Goal: Communication & Community: Answer question/provide support

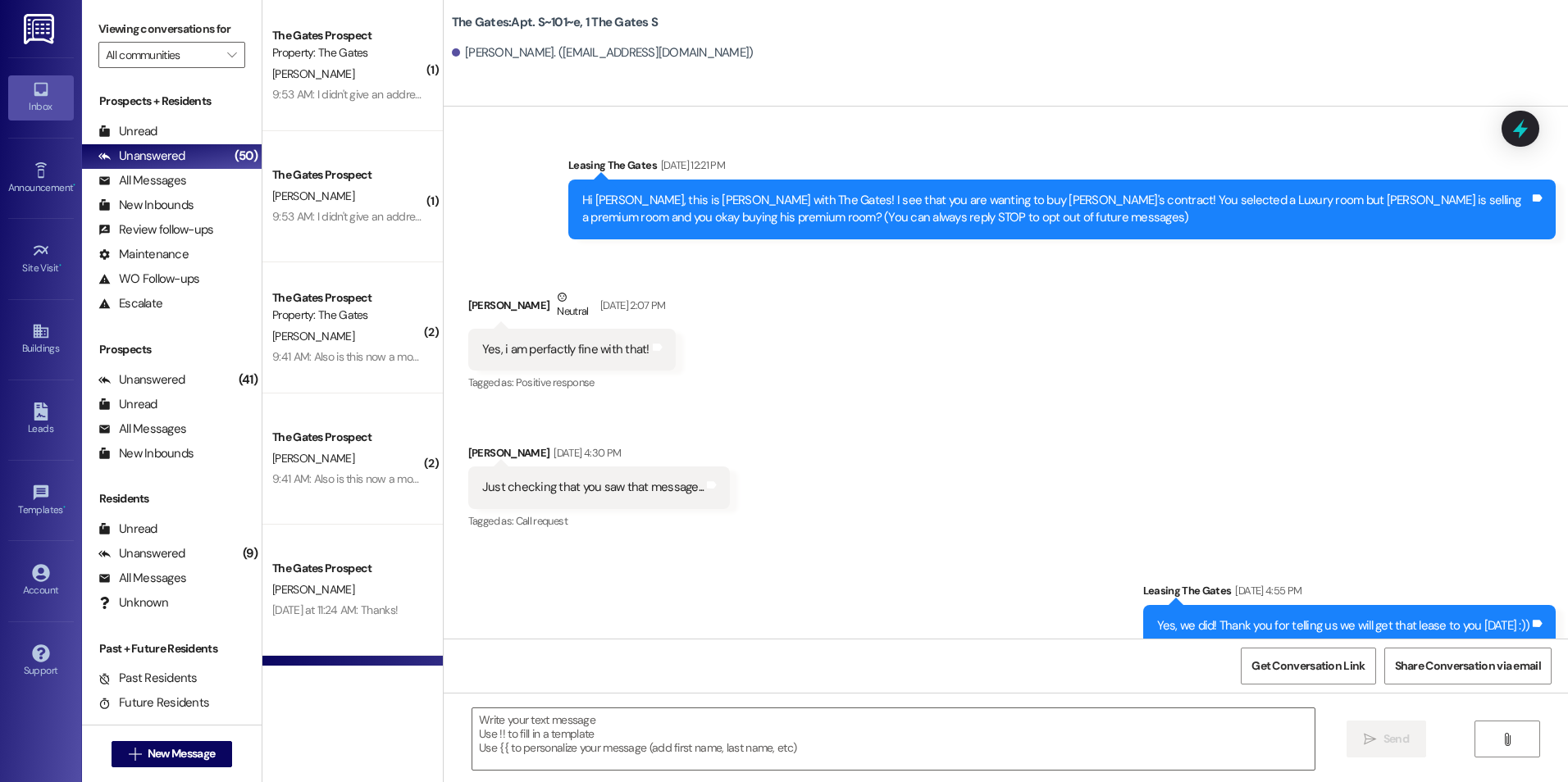
scroll to position [16829, 0]
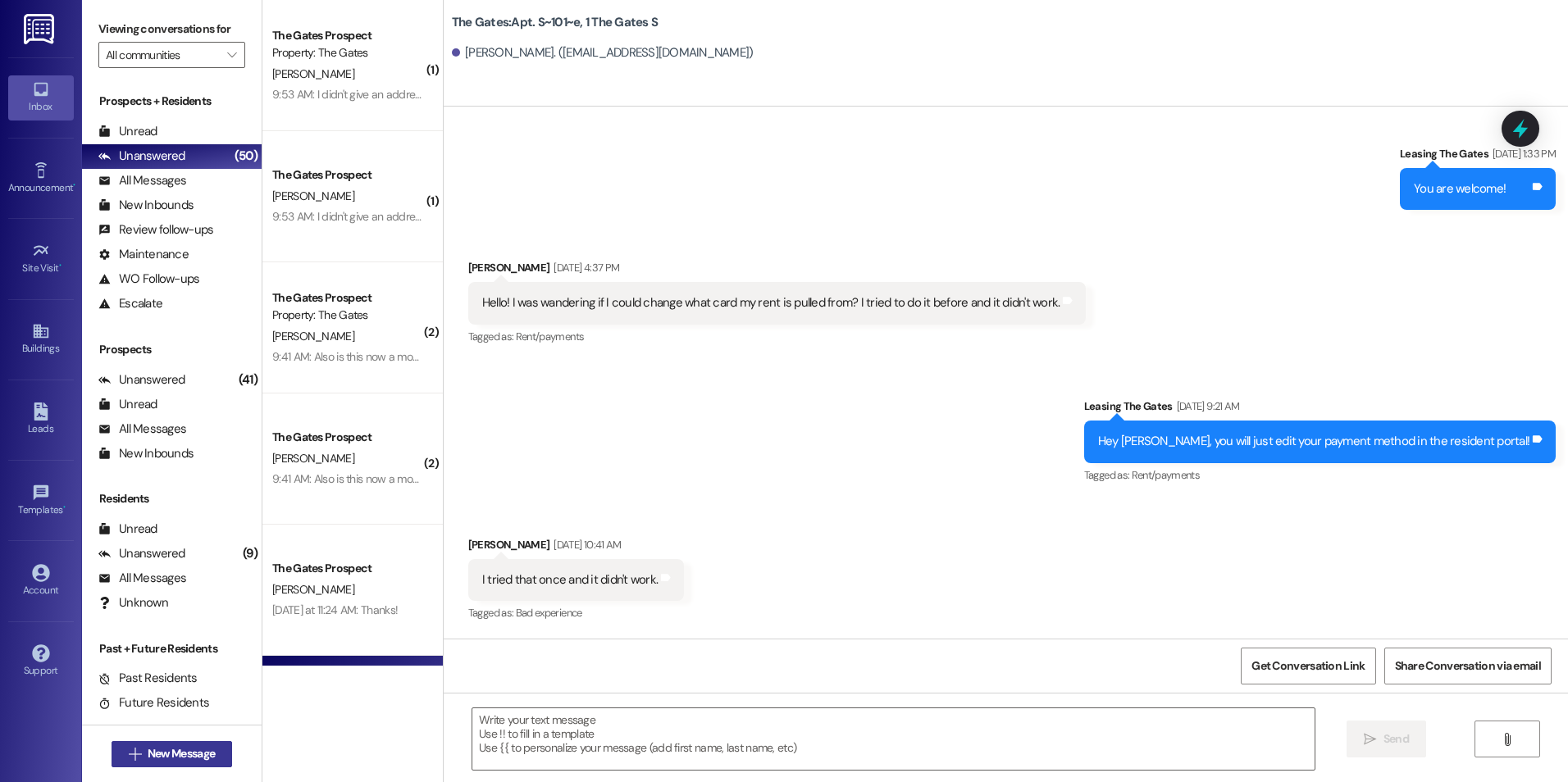
click at [184, 757] on span "New Message" at bounding box center [182, 754] width 67 height 17
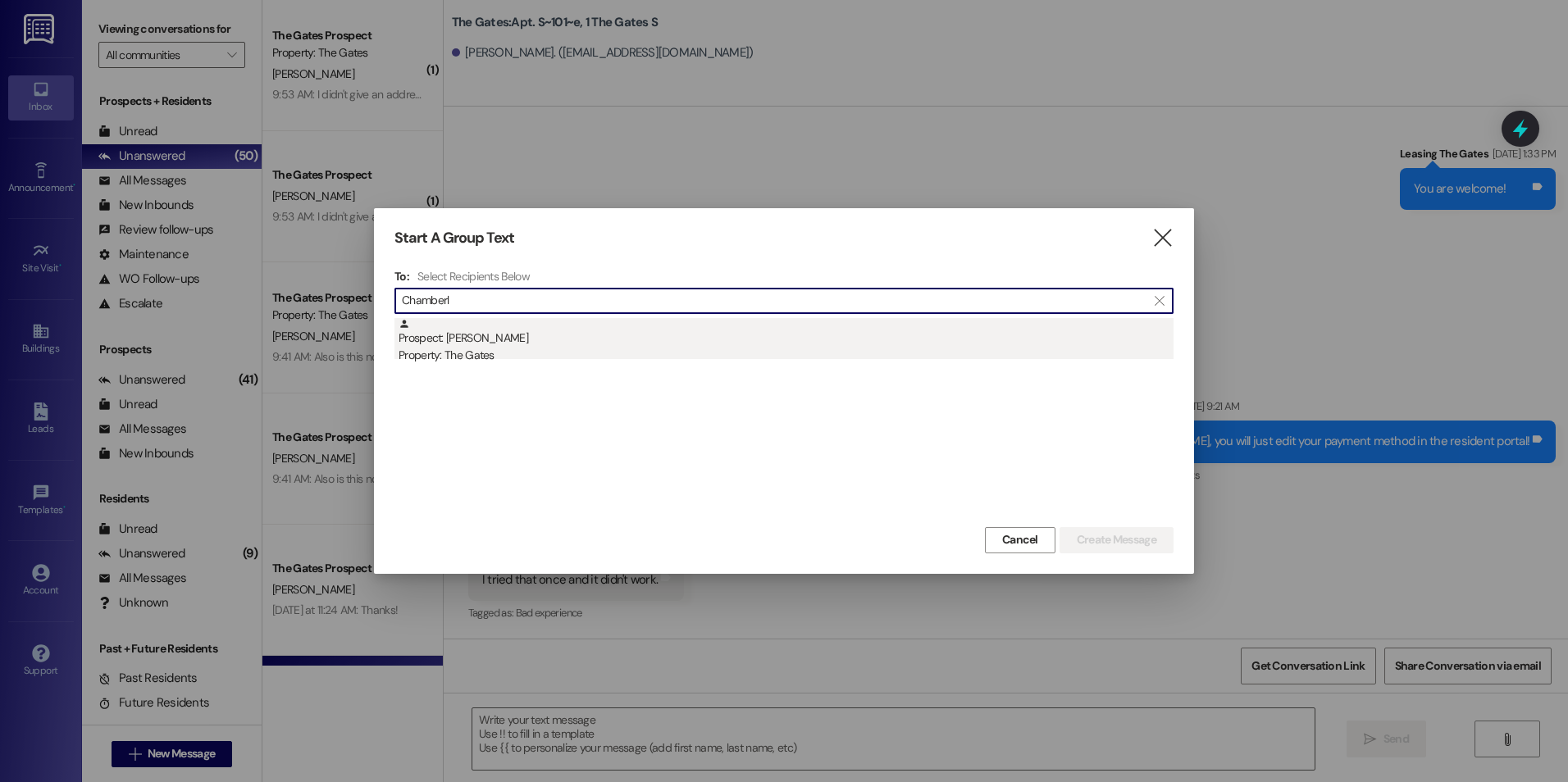
type input "Chamberl"
click at [518, 345] on div "Prospect: [PERSON_NAME] Property: The Gates" at bounding box center [785, 341] width 774 height 46
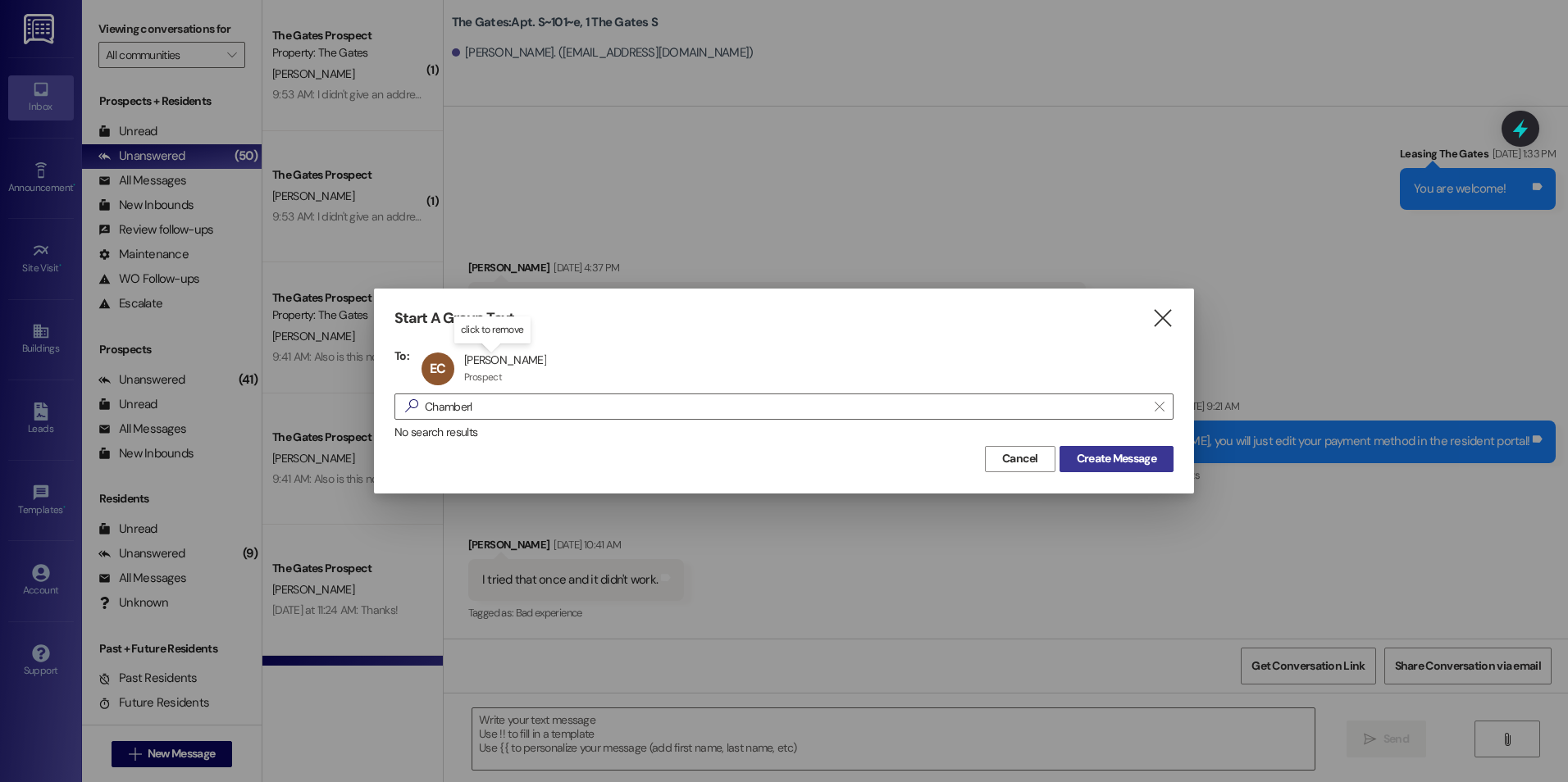
click at [1107, 445] on div "Cancel Create Message" at bounding box center [784, 457] width 779 height 30
click at [1098, 458] on span "Create Message" at bounding box center [1117, 459] width 80 height 17
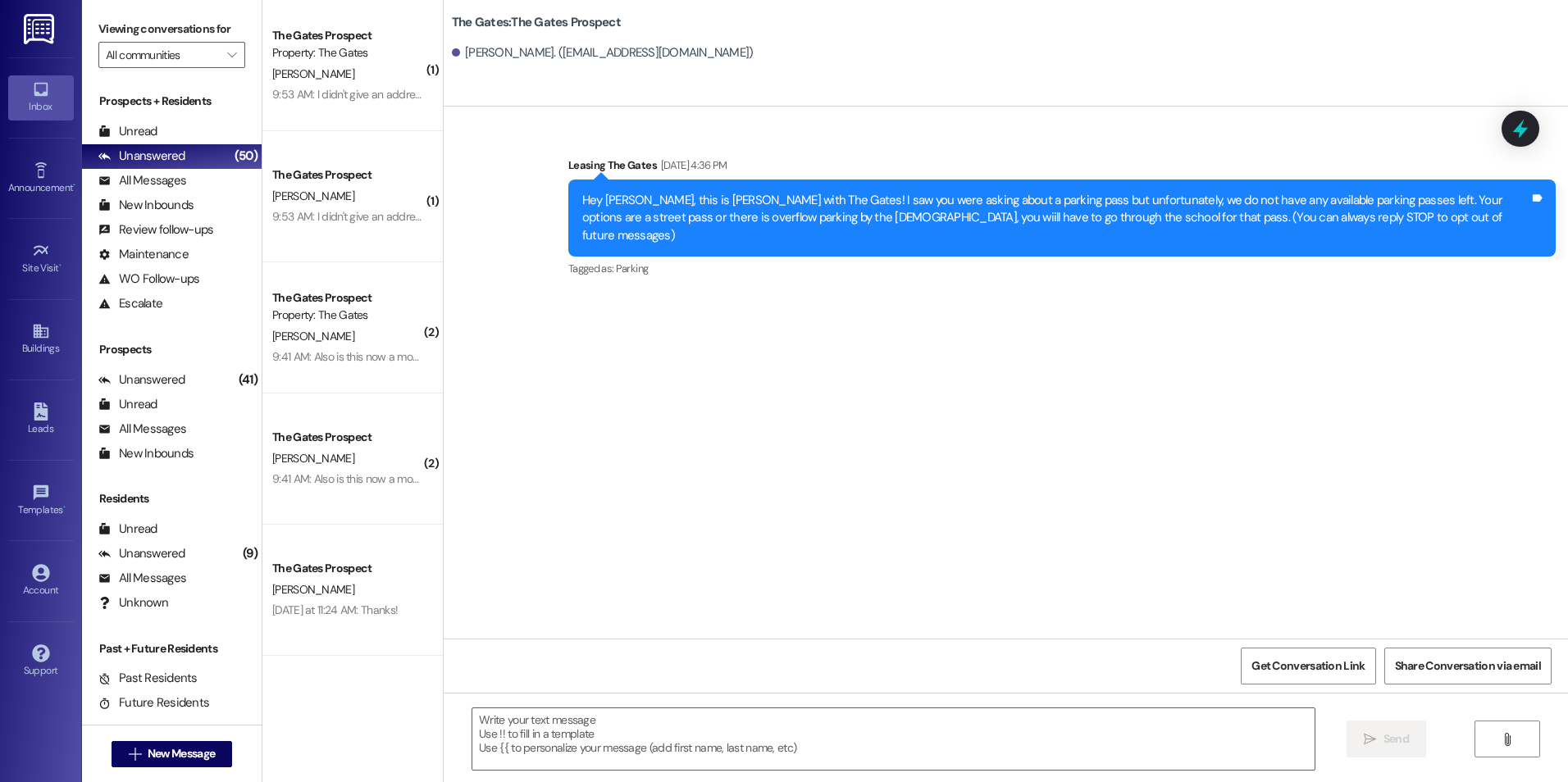
scroll to position [0, 0]
click at [637, 746] on textarea at bounding box center [892, 739] width 842 height 62
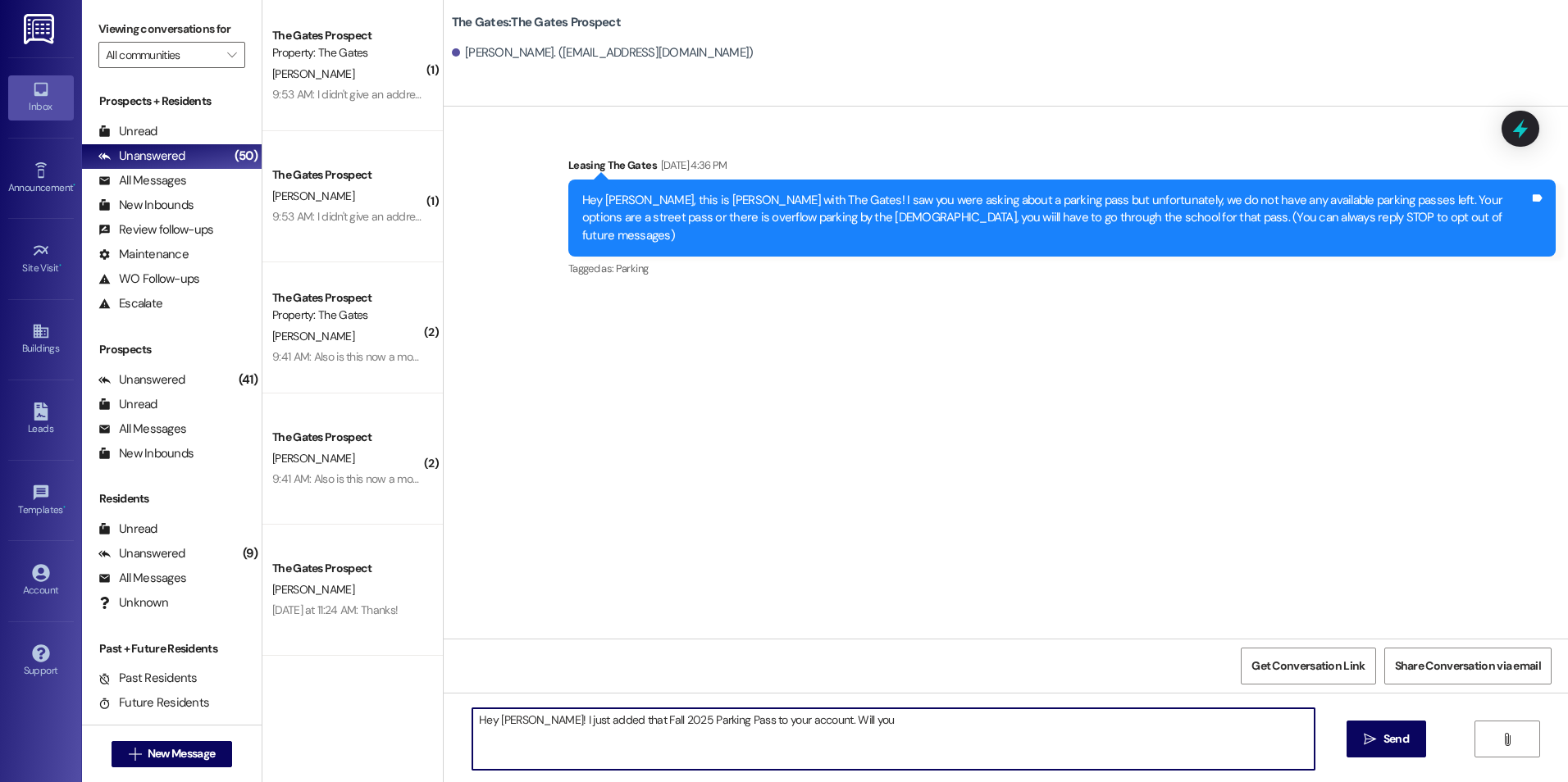
click at [705, 725] on textarea "Hey [PERSON_NAME]! I just added that Fall 2025 Parking Pass to your account. Wi…" at bounding box center [892, 739] width 842 height 62
click at [904, 725] on textarea "Hey [PERSON_NAME]! I just added that Fall 2025 Parking Pass agreement to your a…" at bounding box center [892, 739] width 842 height 62
type textarea "Hey [PERSON_NAME]! I just added that Fall 2025 Parking Pass agreement to your a…"
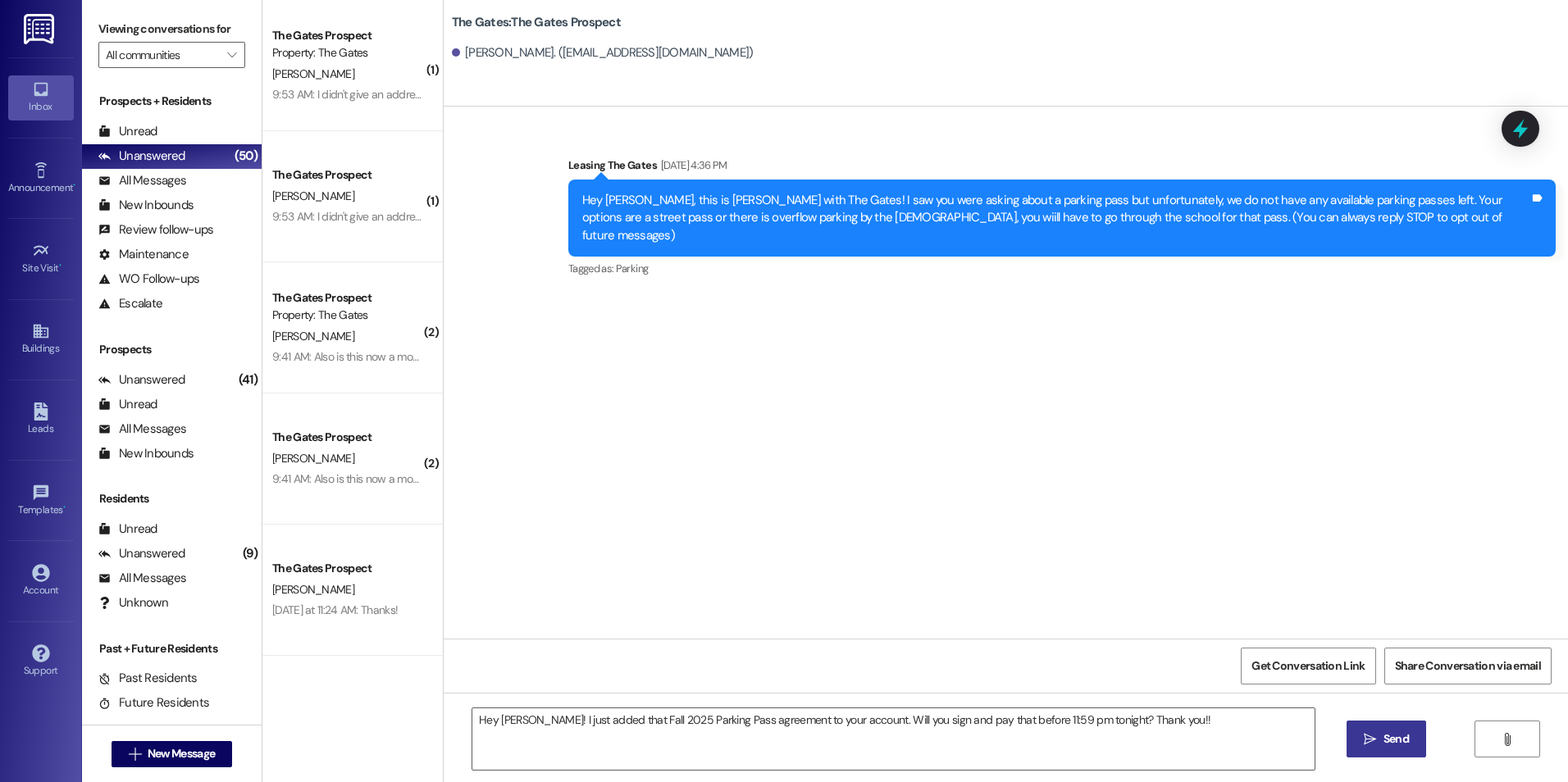
click at [1400, 748] on span "Send" at bounding box center [1395, 739] width 25 height 17
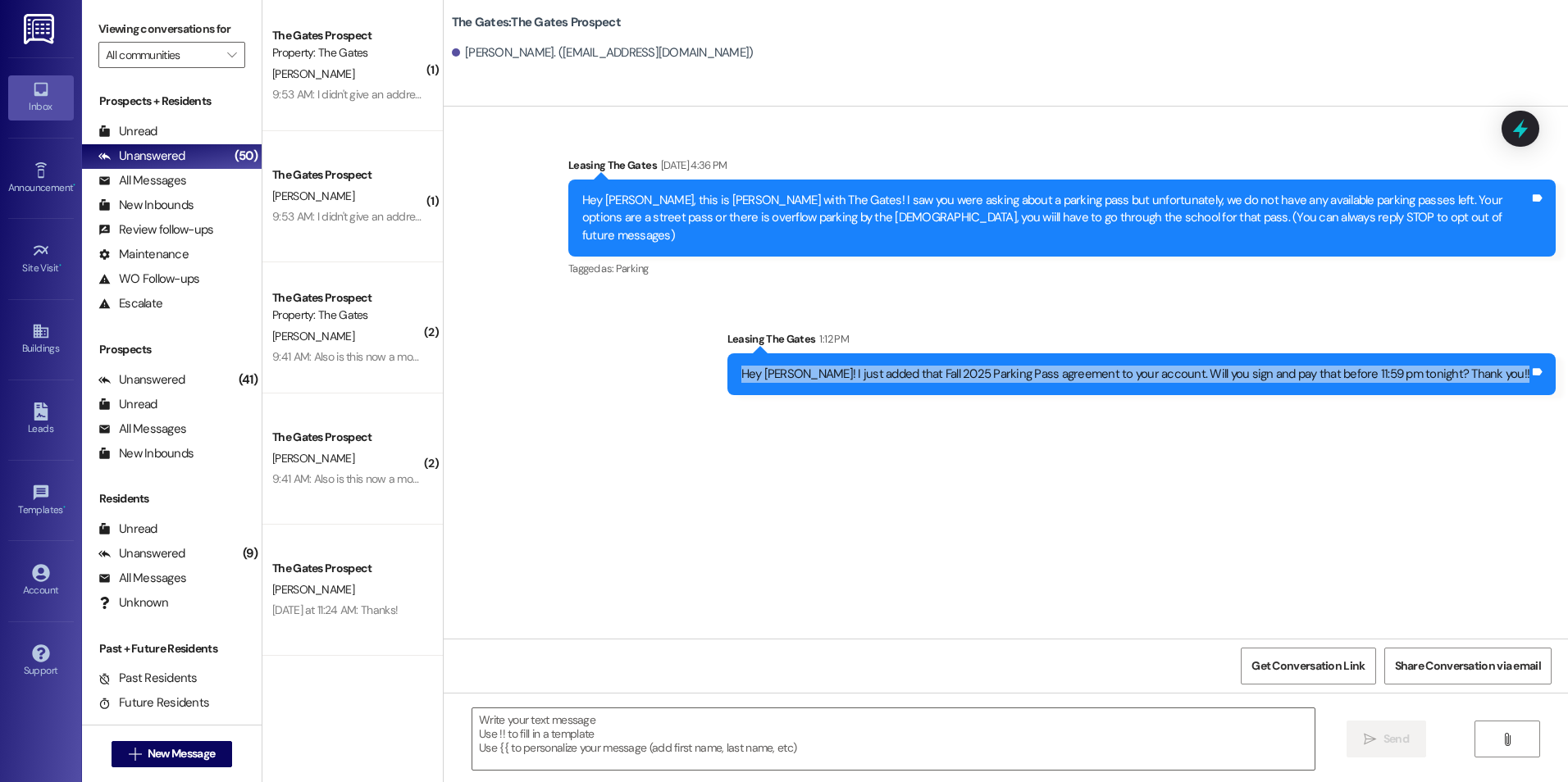
drag, startPoint x: 815, startPoint y: 352, endPoint x: 1533, endPoint y: 368, distance: 718.2
click at [1533, 368] on div "Hey [PERSON_NAME]! I just added that Fall 2025 Parking Pass agreement to your a…" at bounding box center [1141, 374] width 829 height 42
drag, startPoint x: 1533, startPoint y: 368, endPoint x: 1409, endPoint y: 351, distance: 125.2
copy div "Hey [PERSON_NAME]! I just added that Fall 2025 Parking Pass agreement to your a…"
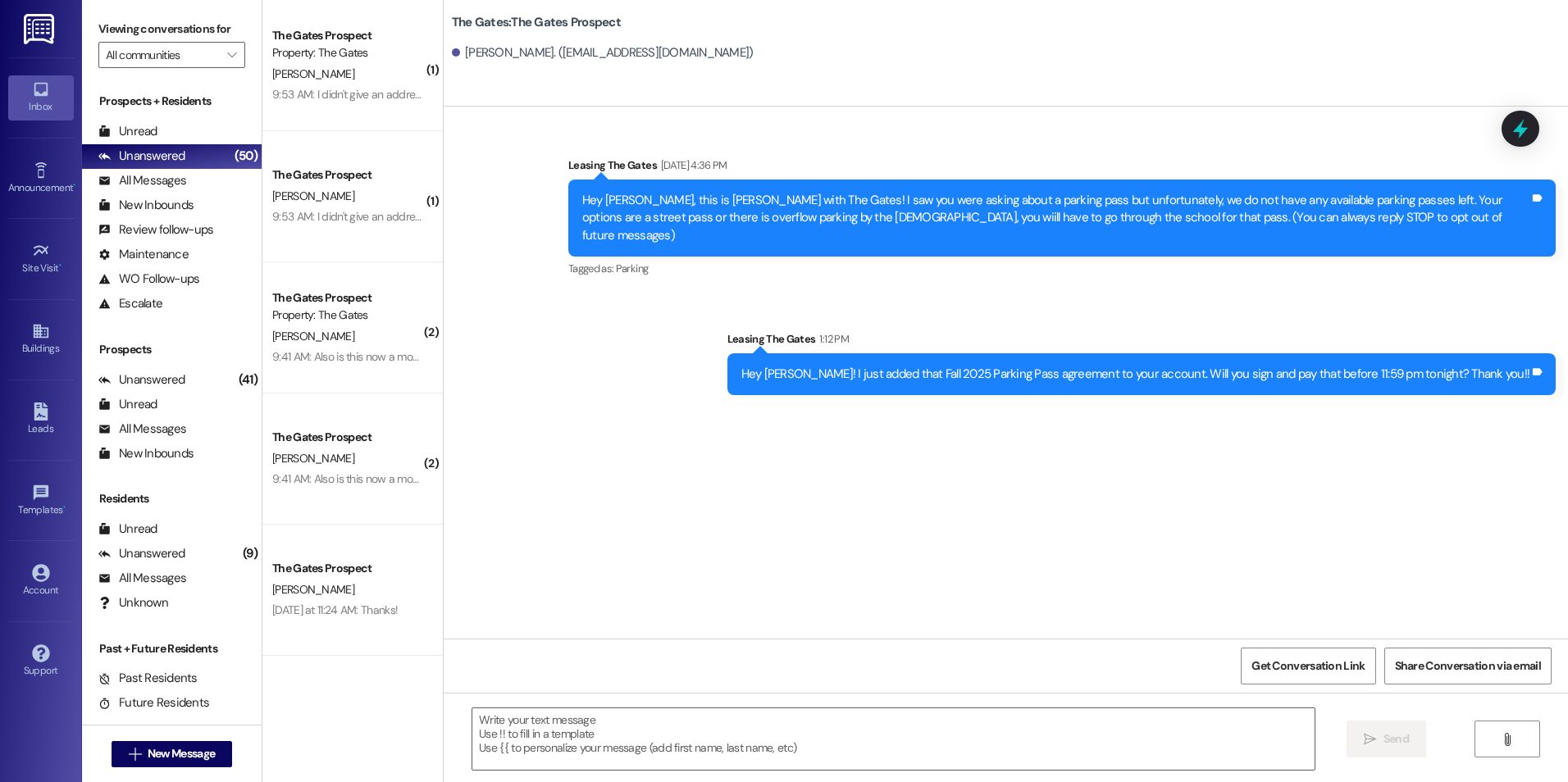
click at [547, 460] on div "Sent via SMS Leasing The Gates [DATE] 4:36 PM Hey [PERSON_NAME], this is [PERSO…" at bounding box center [1006, 372] width 1124 height 532
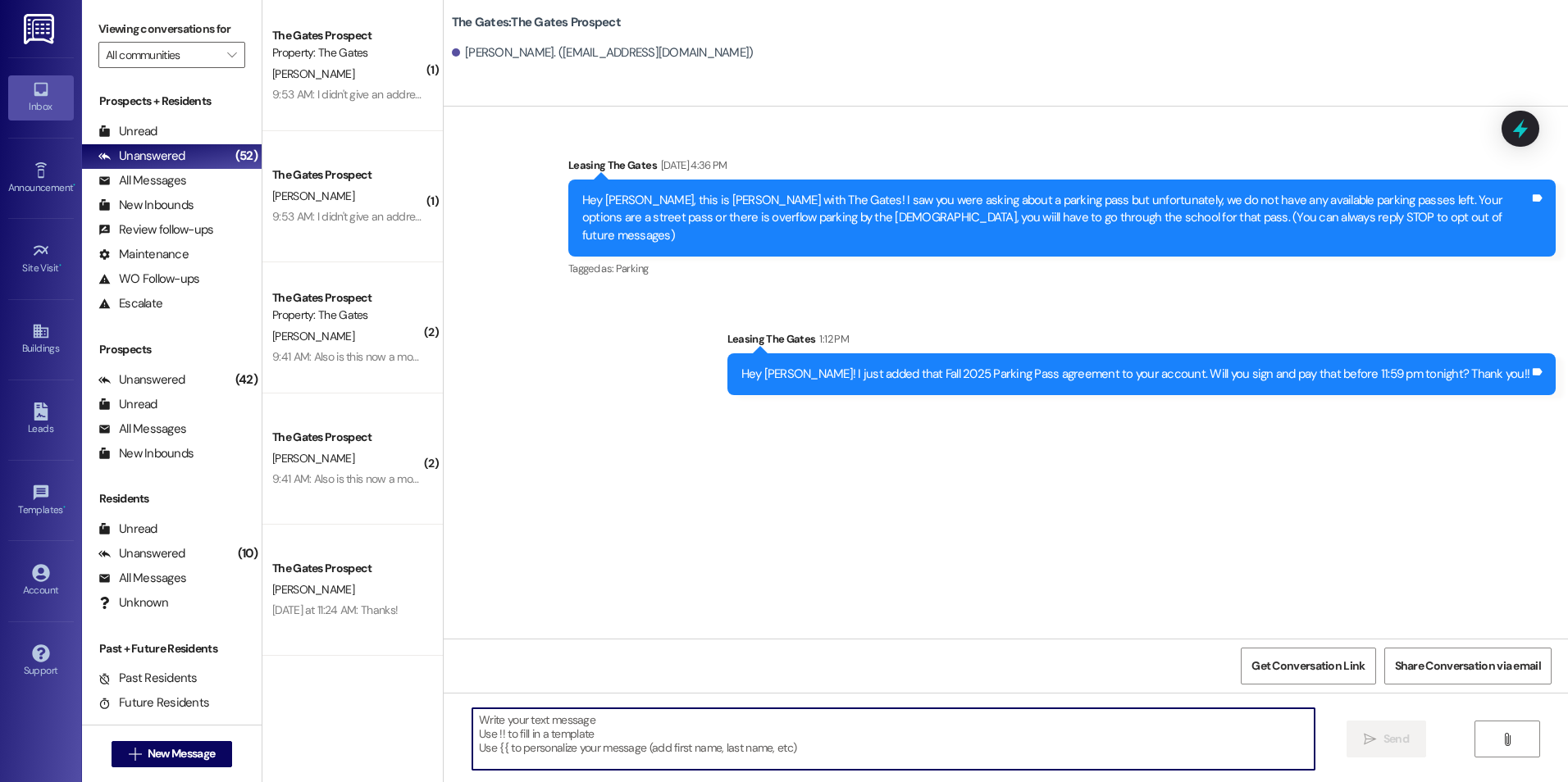
click at [613, 753] on textarea at bounding box center [892, 739] width 842 height 62
click at [116, 757] on button " New Message" at bounding box center [173, 754] width 122 height 26
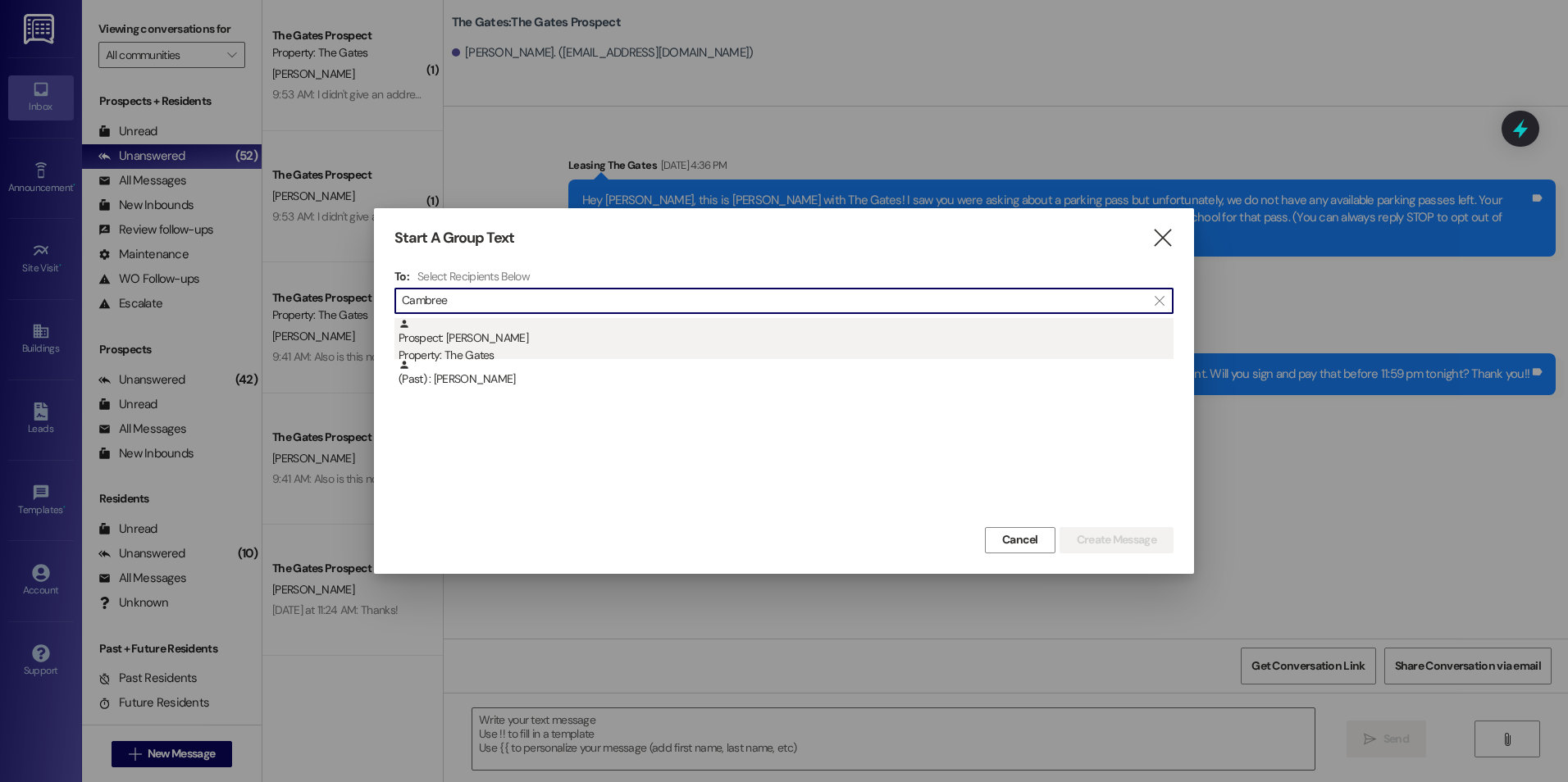
type input "Cambree"
click at [520, 332] on div "Prospect: Cambree [PERSON_NAME] Property: The Gates" at bounding box center [785, 341] width 774 height 46
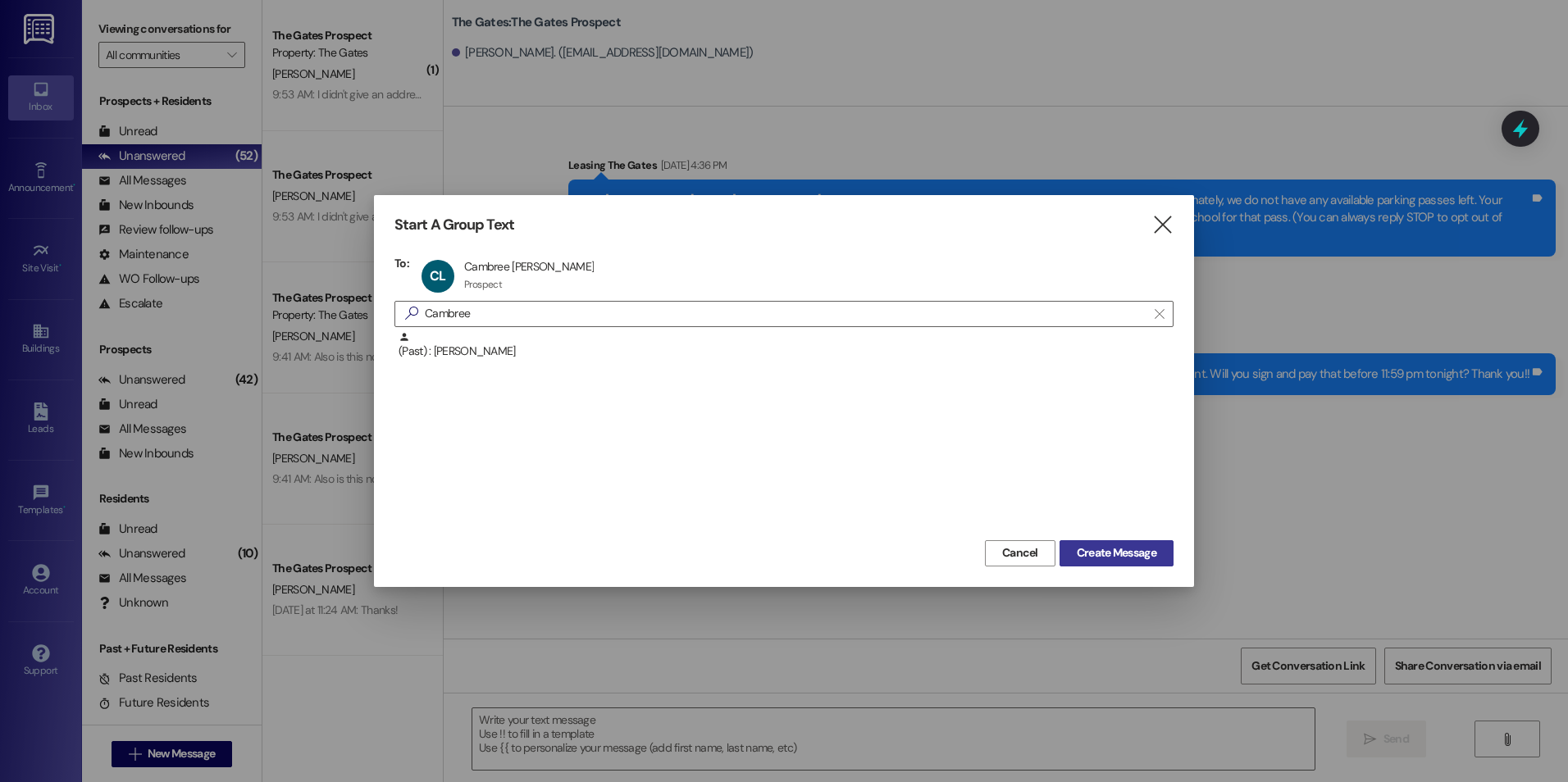
click at [1129, 548] on span "Create Message" at bounding box center [1117, 553] width 80 height 17
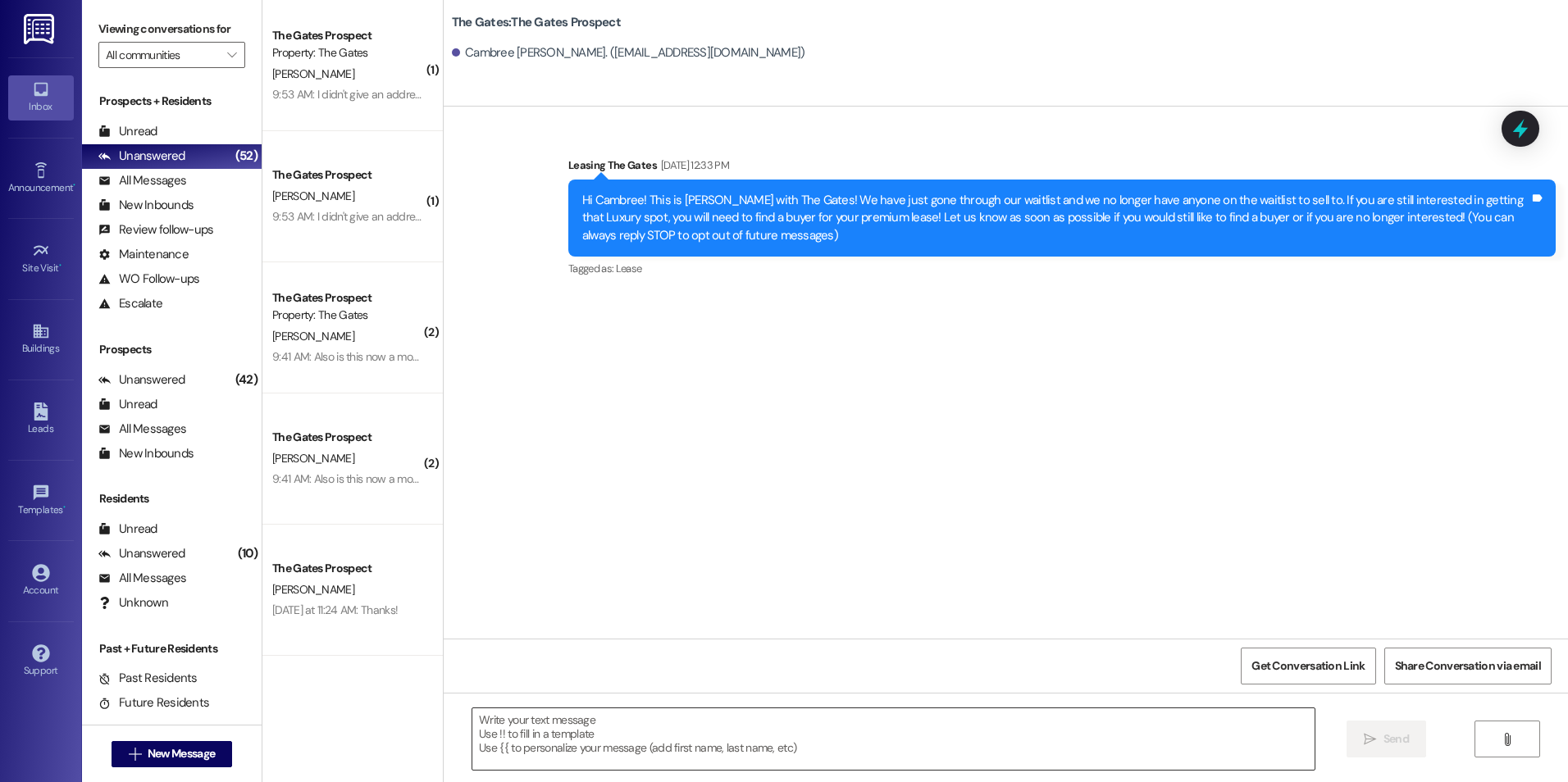
click at [626, 752] on textarea at bounding box center [892, 739] width 842 height 62
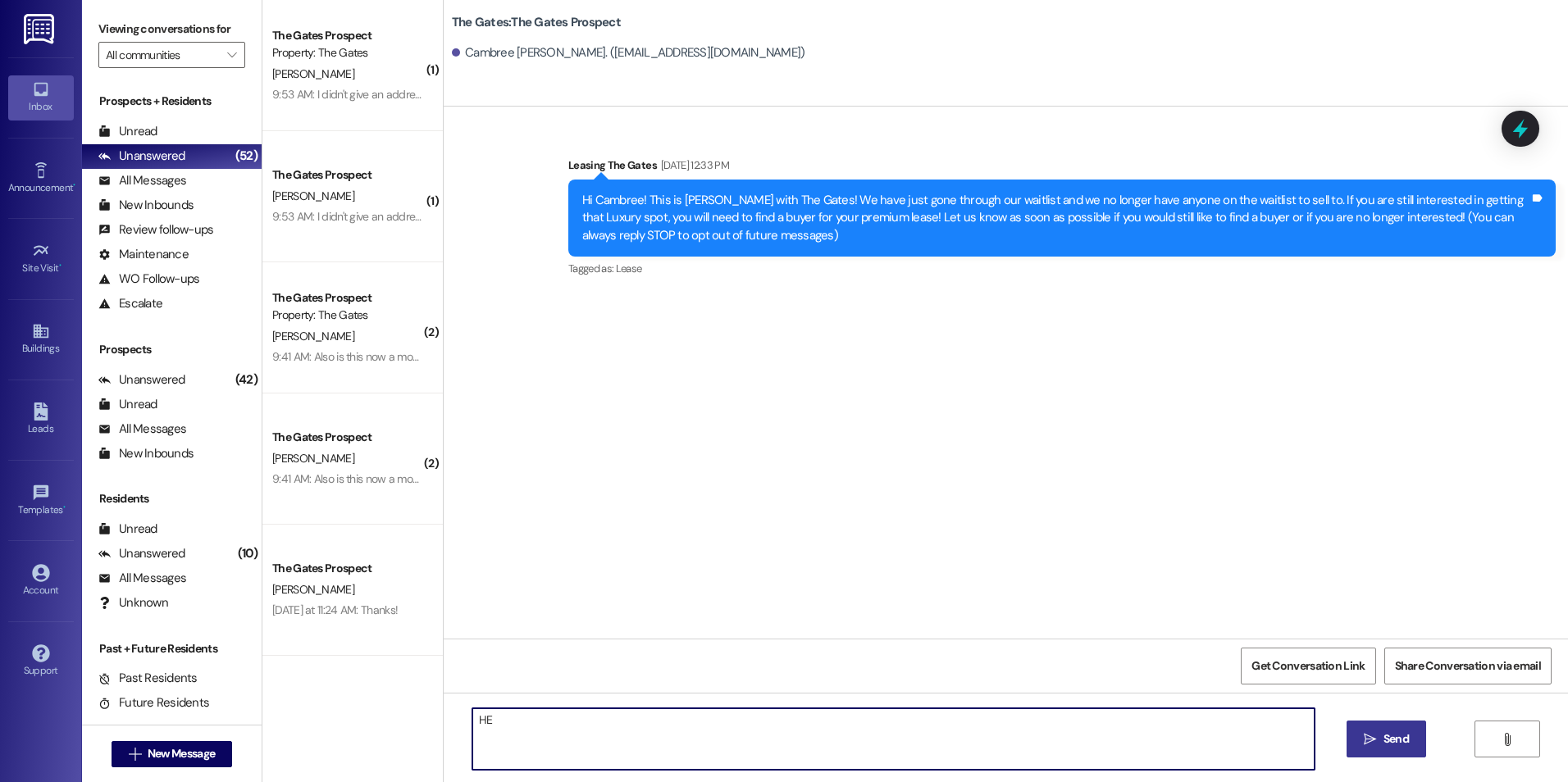
type textarea "H"
paste textarea "Hey [PERSON_NAME]! I just added that Fall 2025 Parking Pass agreement to your a…"
drag, startPoint x: 512, startPoint y: 721, endPoint x: 487, endPoint y: 723, distance: 25.1
click at [487, 723] on textarea "Hey [PERSON_NAME]! I just added that Fall 2025 Parking Pass agreement to your a…" at bounding box center [892, 739] width 842 height 62
click at [1251, 746] on textarea "Hey Cambree! I just added that Fall 2025 Parking Pass agreement to your account…" at bounding box center [892, 739] width 842 height 62
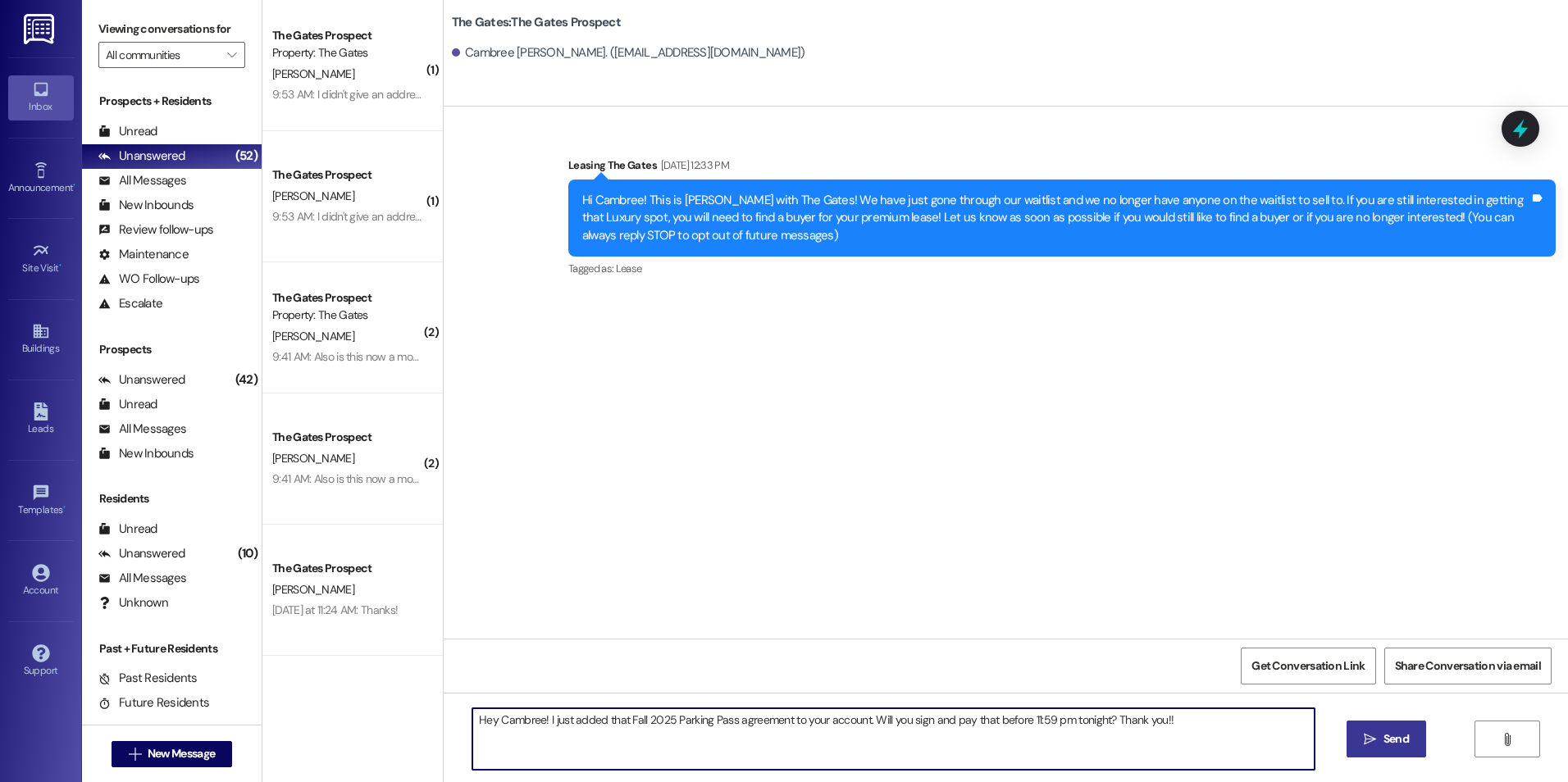
type textarea "Hey Cambree! I just added that Fall 2025 Parking Pass agreement to your account…"
click at [1372, 735] on icon "" at bounding box center [1370, 739] width 13 height 13
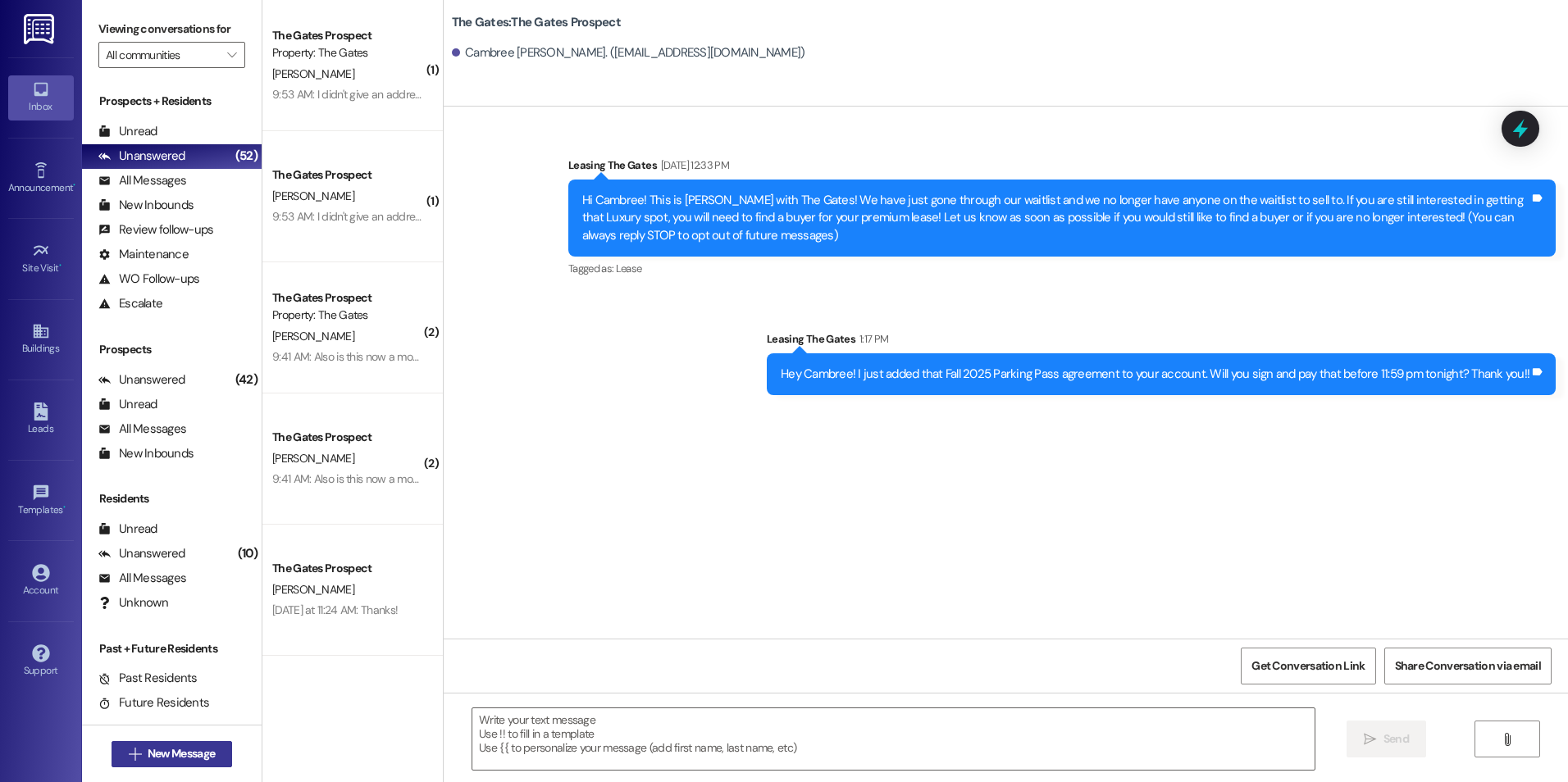
click at [163, 756] on span "New Message" at bounding box center [182, 754] width 67 height 17
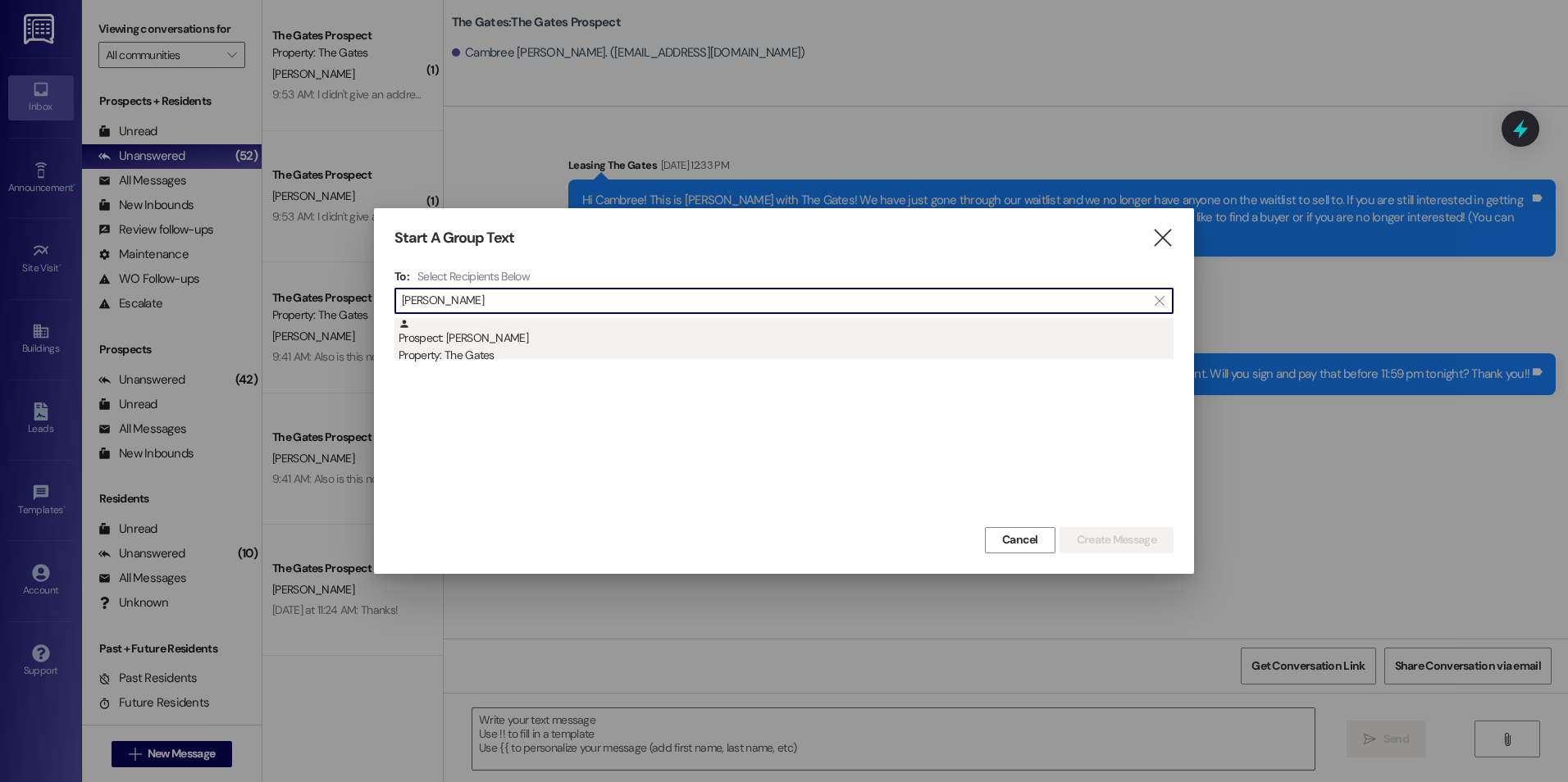
type input "[PERSON_NAME]"
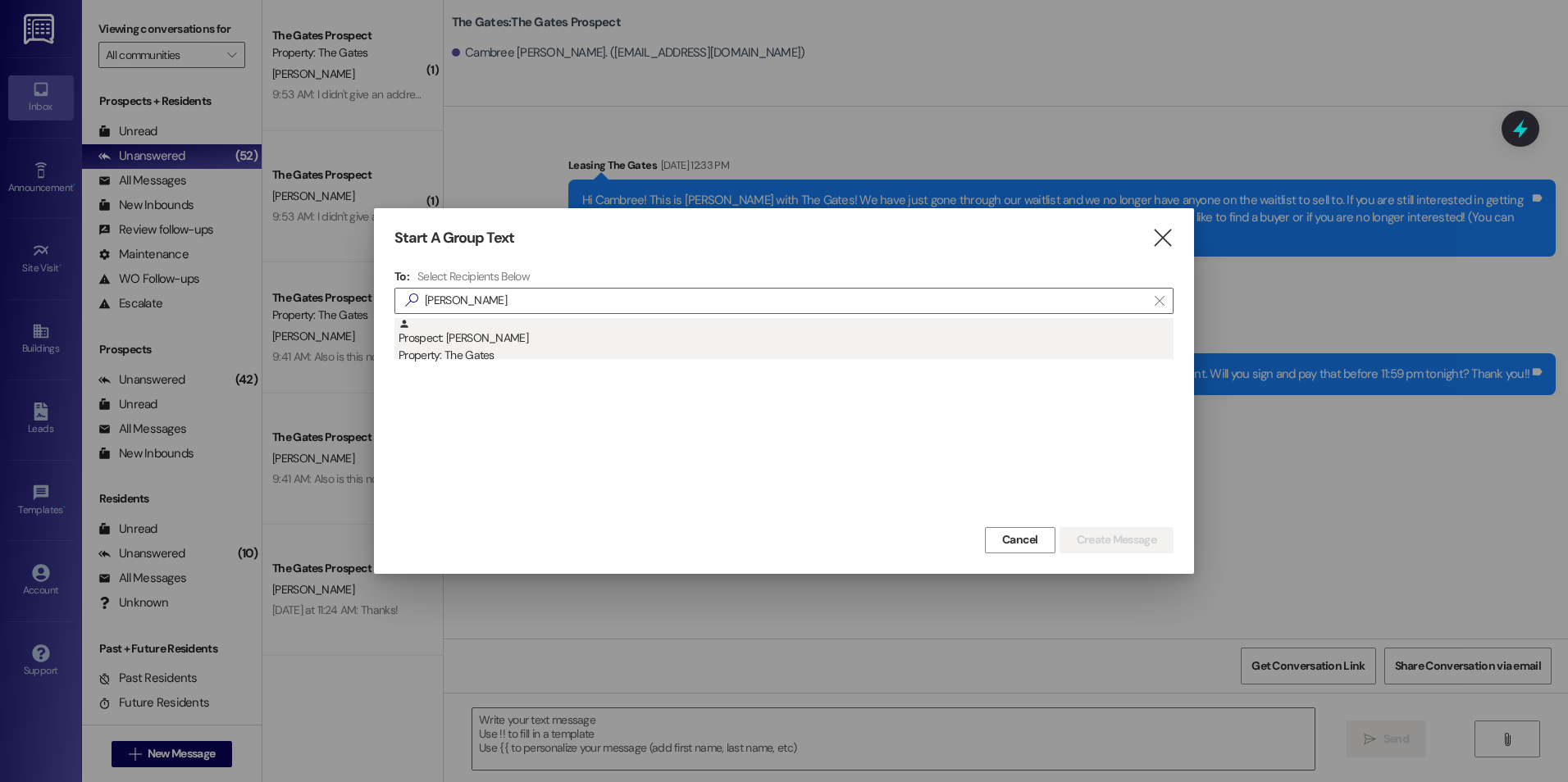
click at [456, 334] on div "Prospect: [PERSON_NAME] Property: The Gates" at bounding box center [785, 341] width 774 height 46
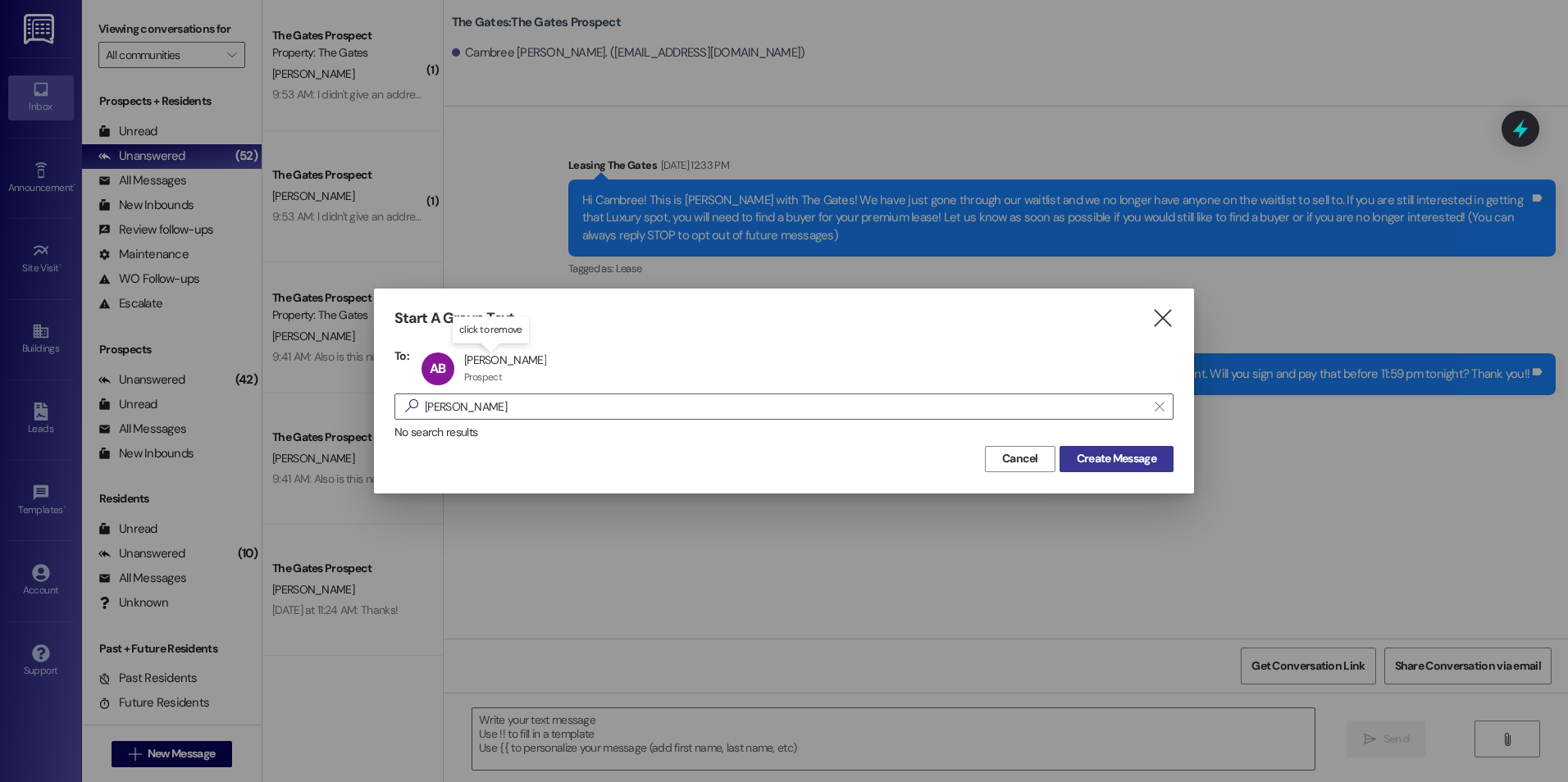
click at [1100, 452] on span "Create Message" at bounding box center [1117, 459] width 80 height 17
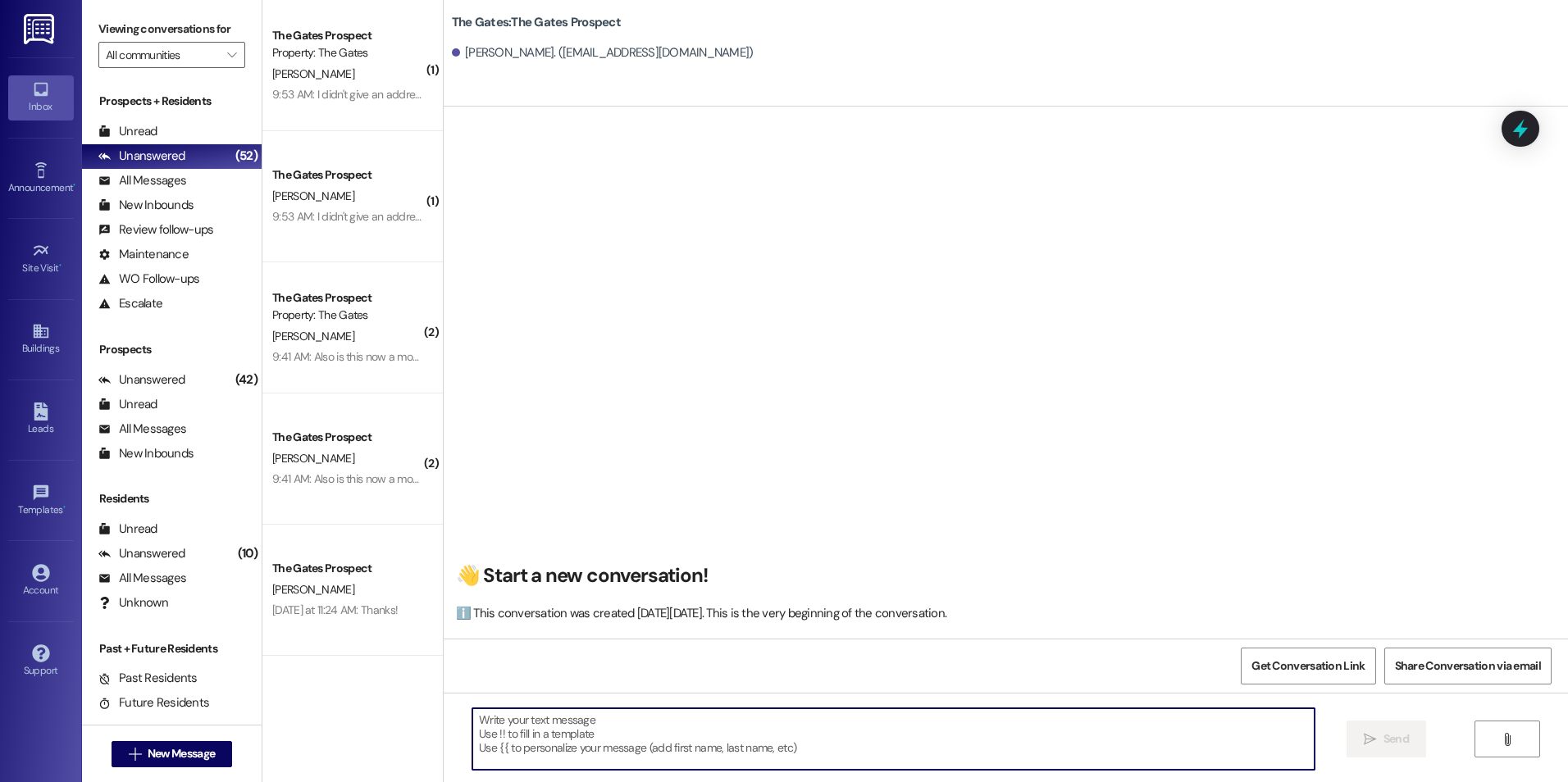
paste textarea "Hey [PERSON_NAME]! I just added that Fall 2025 Parking Pass agreement to your a…"
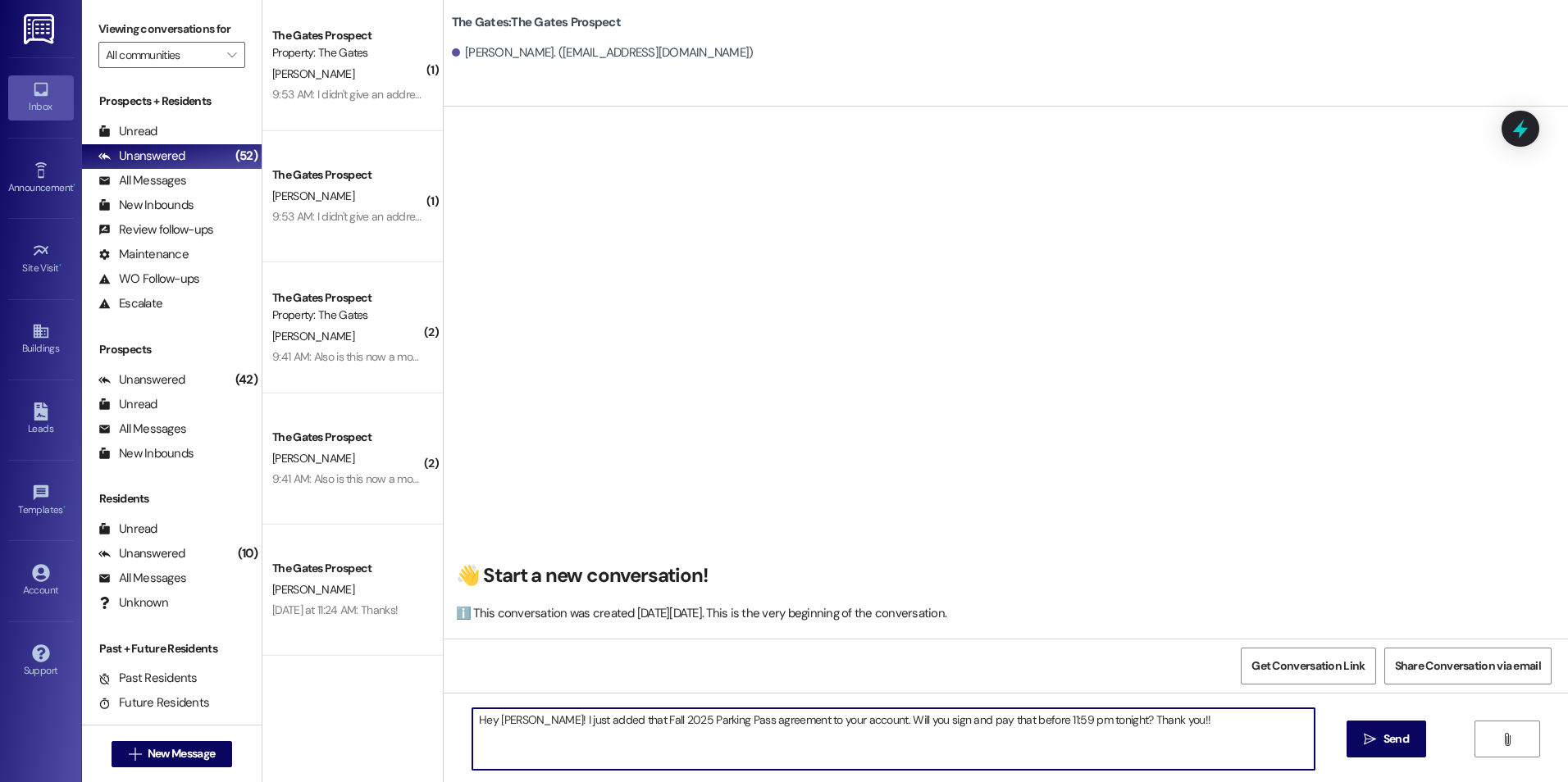
drag, startPoint x: 510, startPoint y: 721, endPoint x: 486, endPoint y: 715, distance: 24.7
click at [486, 715] on textarea "Hey [PERSON_NAME]! I just added that Fall 2025 Parking Pass agreement to your a…" at bounding box center [892, 739] width 842 height 62
click at [509, 748] on textarea "Hey [PERSON_NAME]! I just added that Fall 2025 Parking Pass agreement to your a…" at bounding box center [892, 739] width 842 height 62
drag, startPoint x: 512, startPoint y: 718, endPoint x: 486, endPoint y: 710, distance: 27.2
click at [486, 710] on textarea "Hey [PERSON_NAME]! I just added that Fall 2025 Parking Pass agreement to your a…" at bounding box center [892, 739] width 842 height 62
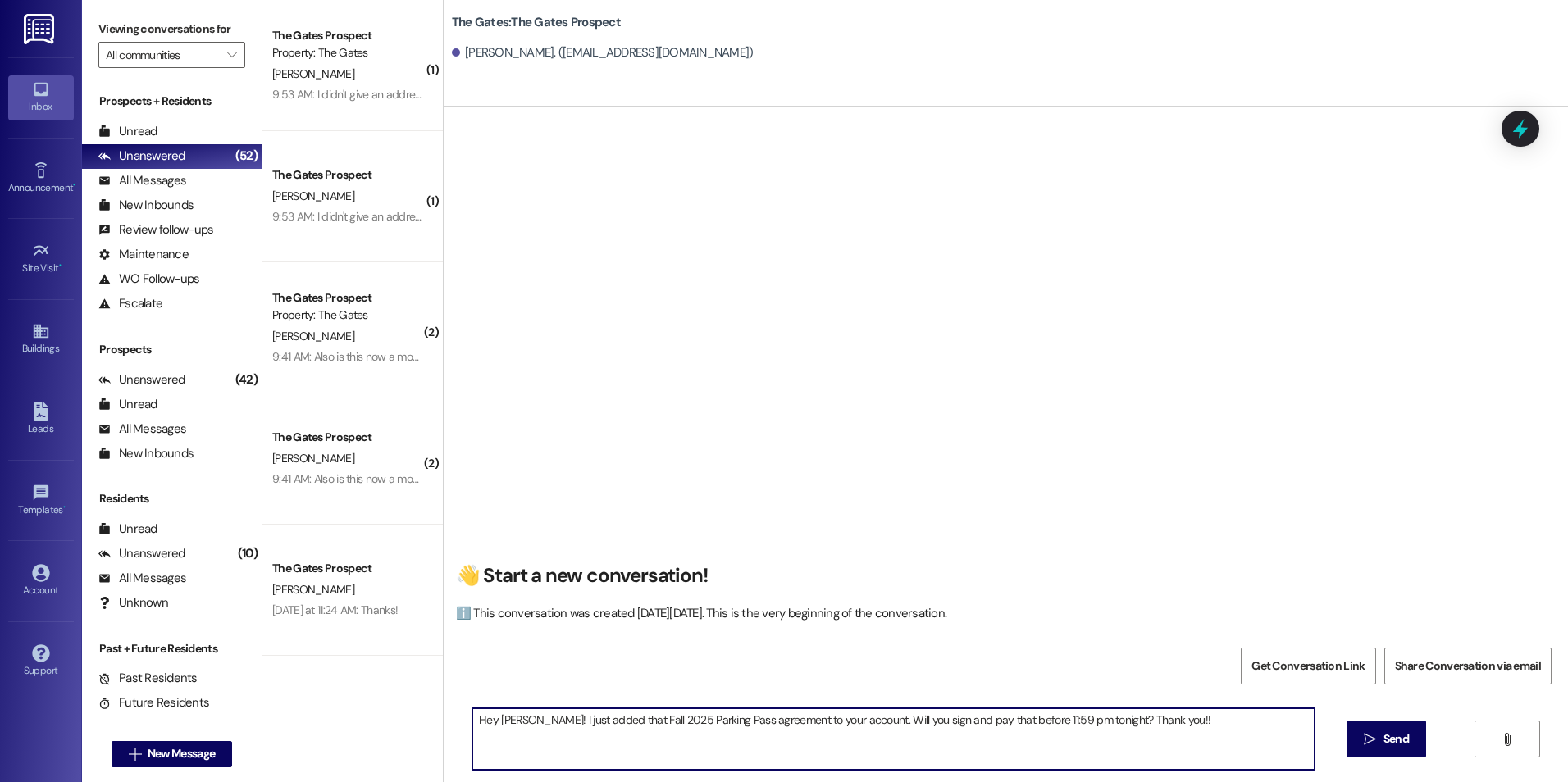
click at [509, 750] on textarea "Hey [PERSON_NAME]! I just added that Fall 2025 Parking Pass agreement to your a…" at bounding box center [892, 739] width 842 height 62
click at [508, 720] on textarea "Hey [PERSON_NAME]! I just added that Fall 2025 Parking Pass agreement to your a…" at bounding box center [892, 739] width 842 height 62
click at [1185, 714] on textarea "Hey [PERSON_NAME]! I just added that Fall 2025 Parking Pass agreement to your a…" at bounding box center [892, 739] width 842 height 62
type textarea "Hey [PERSON_NAME]! I just added that Fall 2025 Parking Pass agreement to your a…"
click at [1362, 731] on span " Send" at bounding box center [1386, 739] width 52 height 17
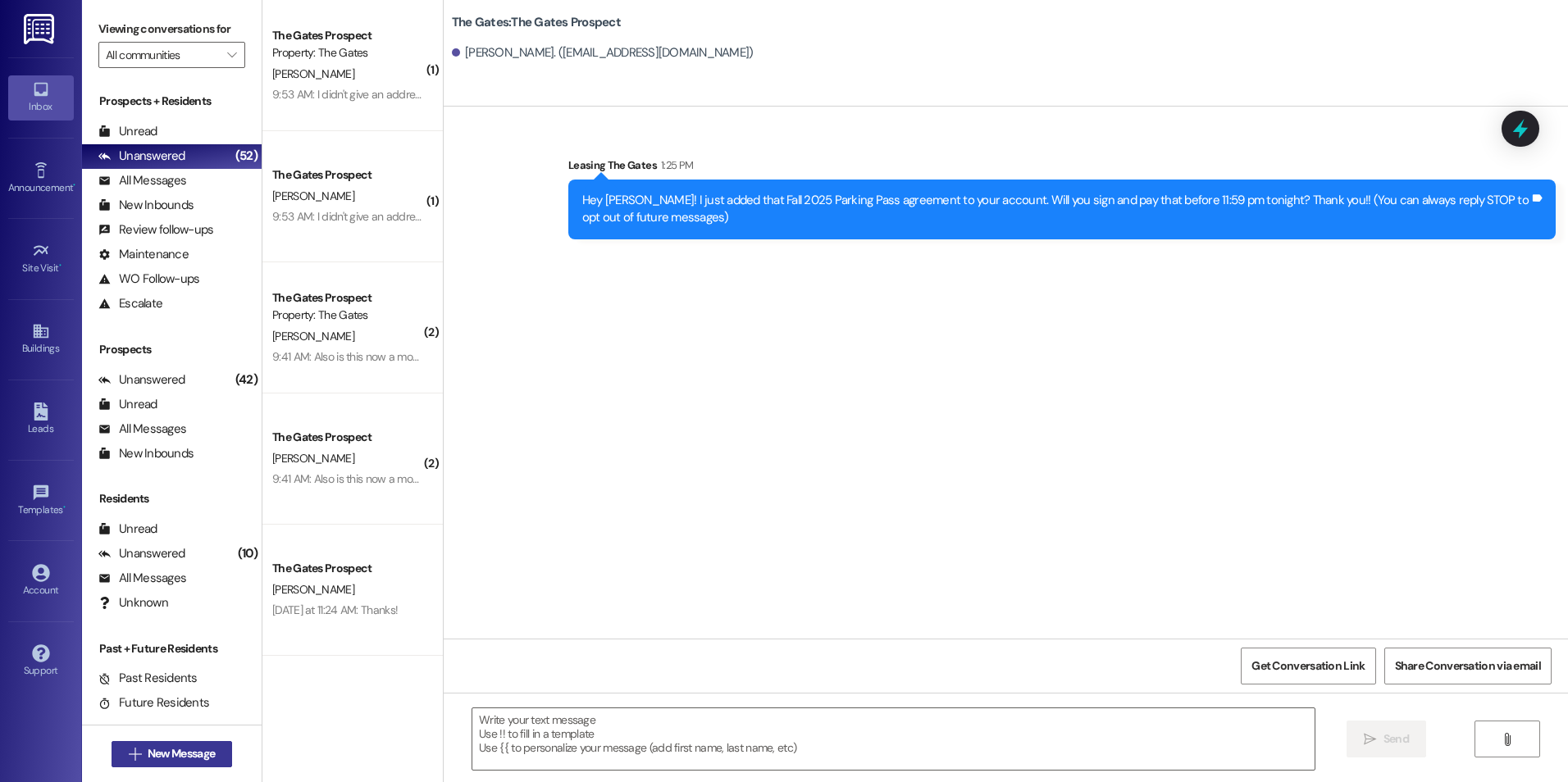
click at [159, 757] on span "New Message" at bounding box center [182, 754] width 67 height 17
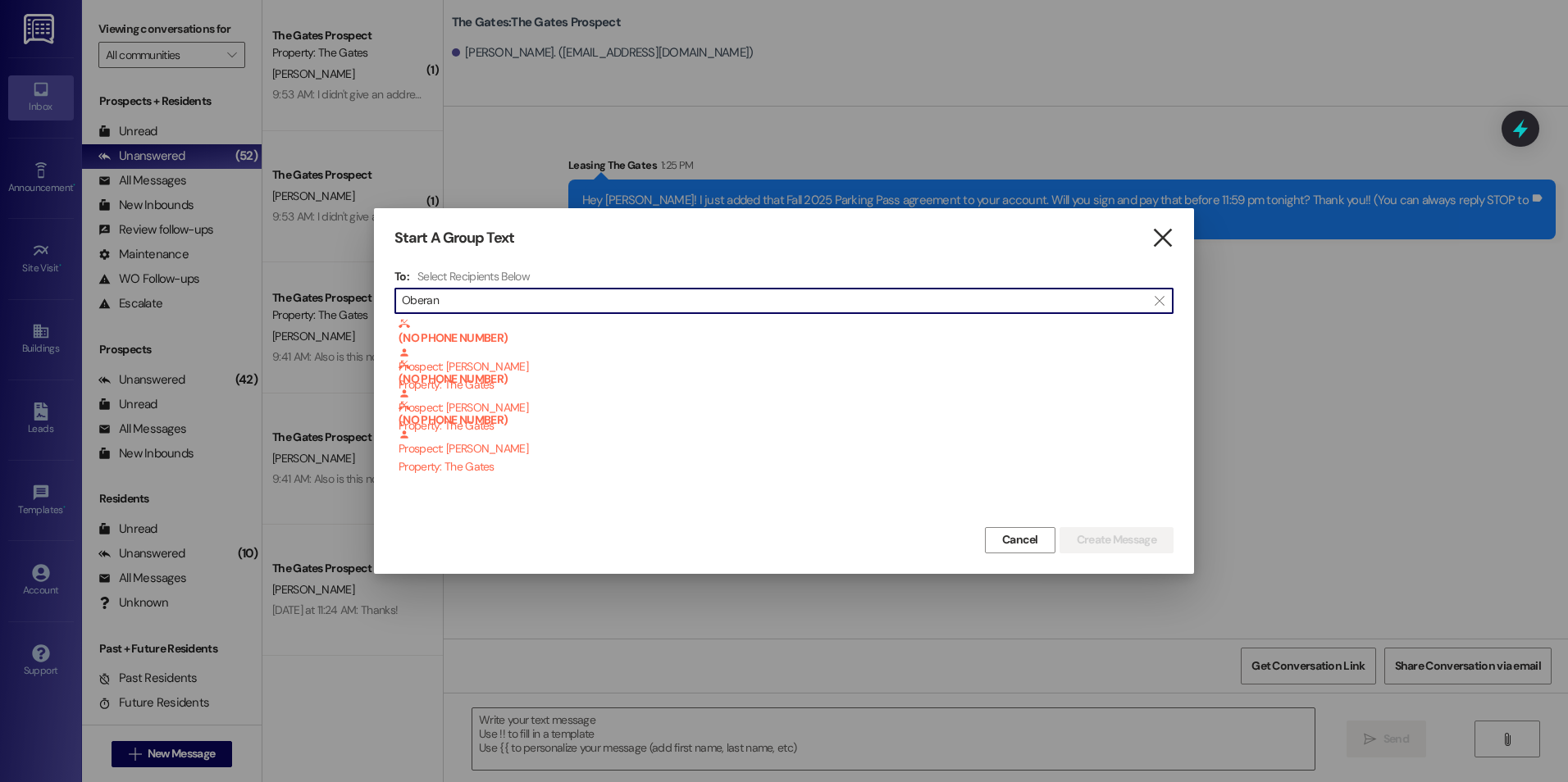
type input "Oberan"
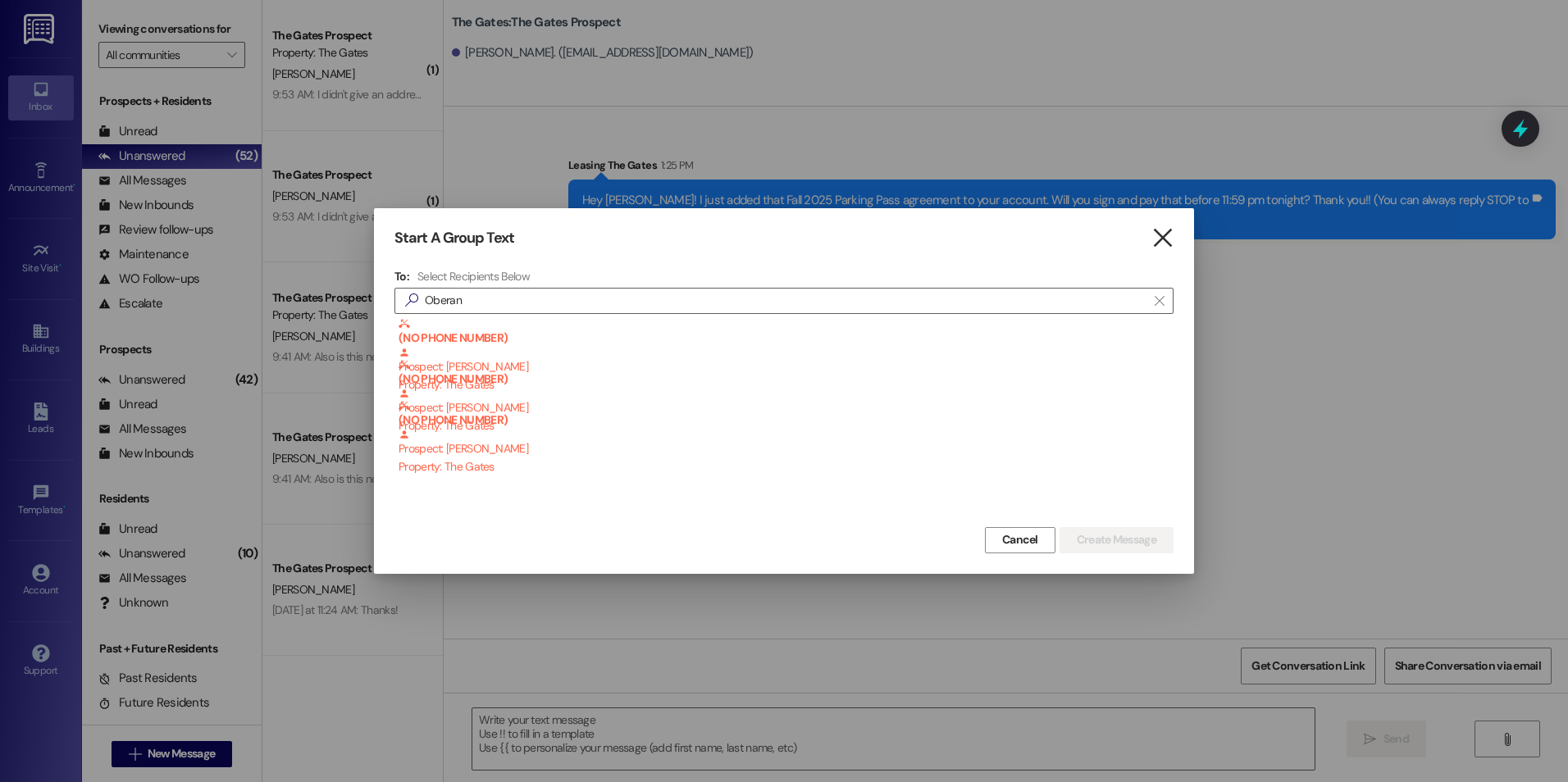
click at [1165, 241] on icon "" at bounding box center [1162, 238] width 22 height 17
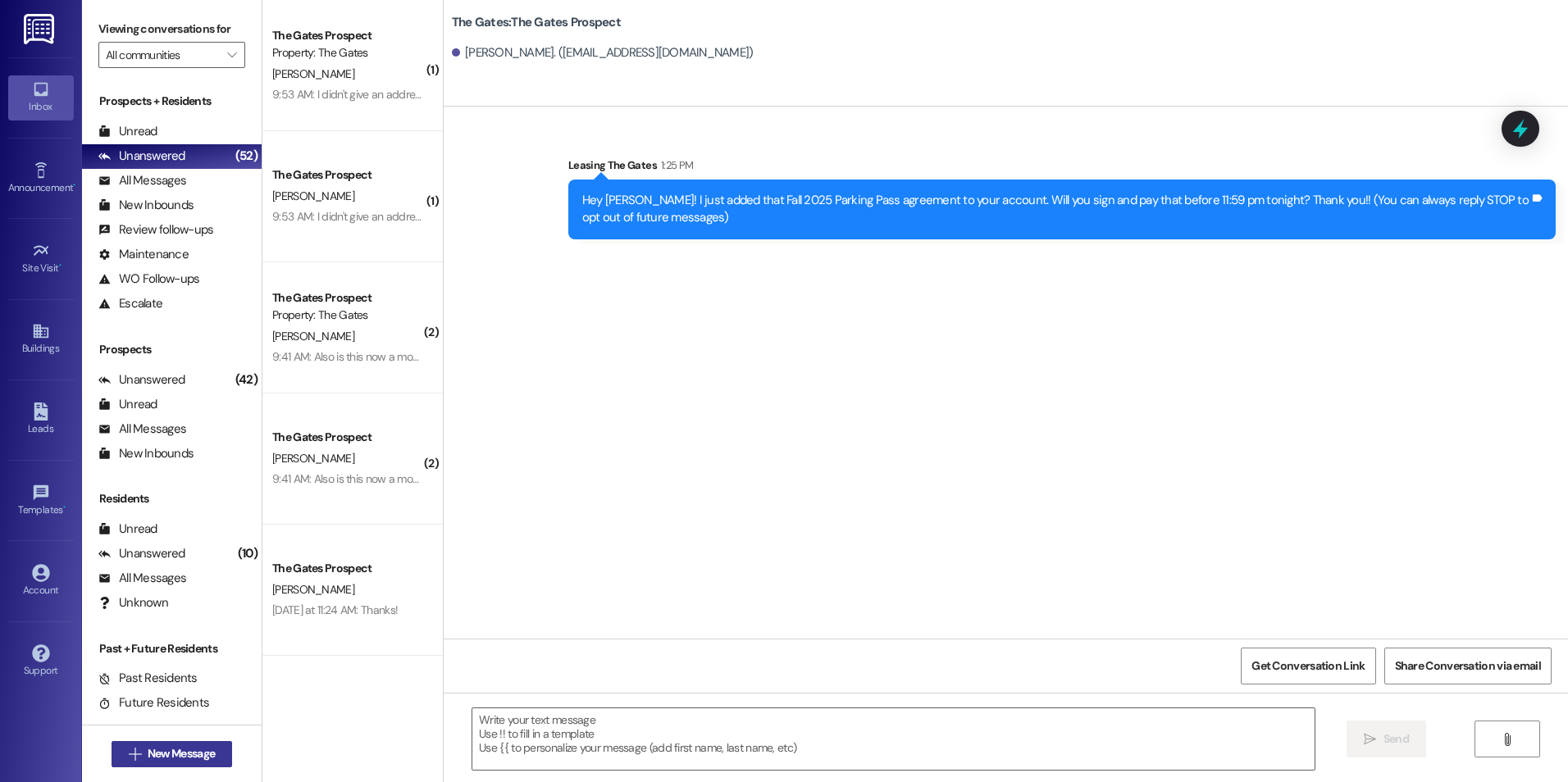
click at [211, 755] on span "New Message" at bounding box center [181, 754] width 74 height 17
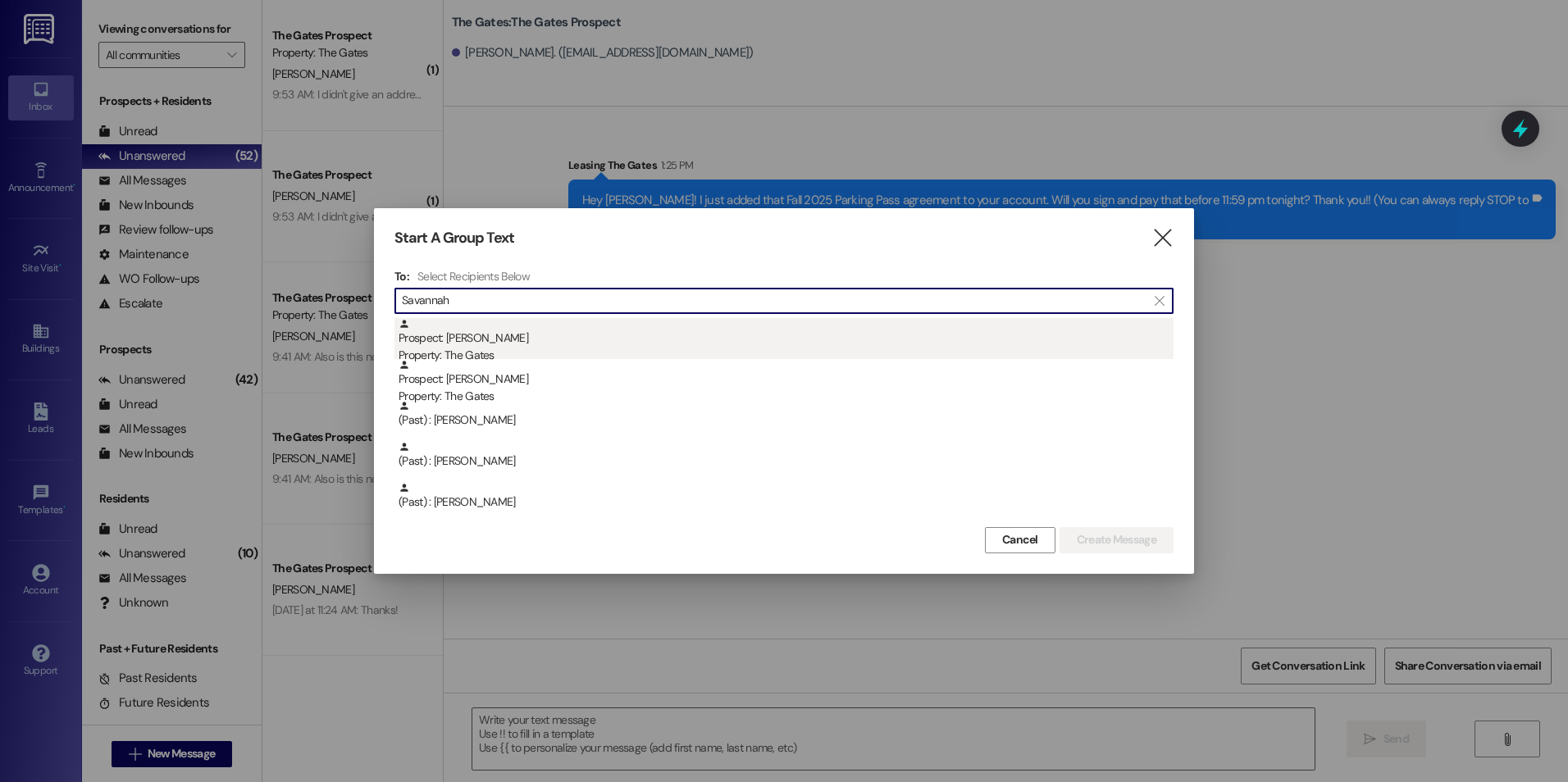
type input "Savannah"
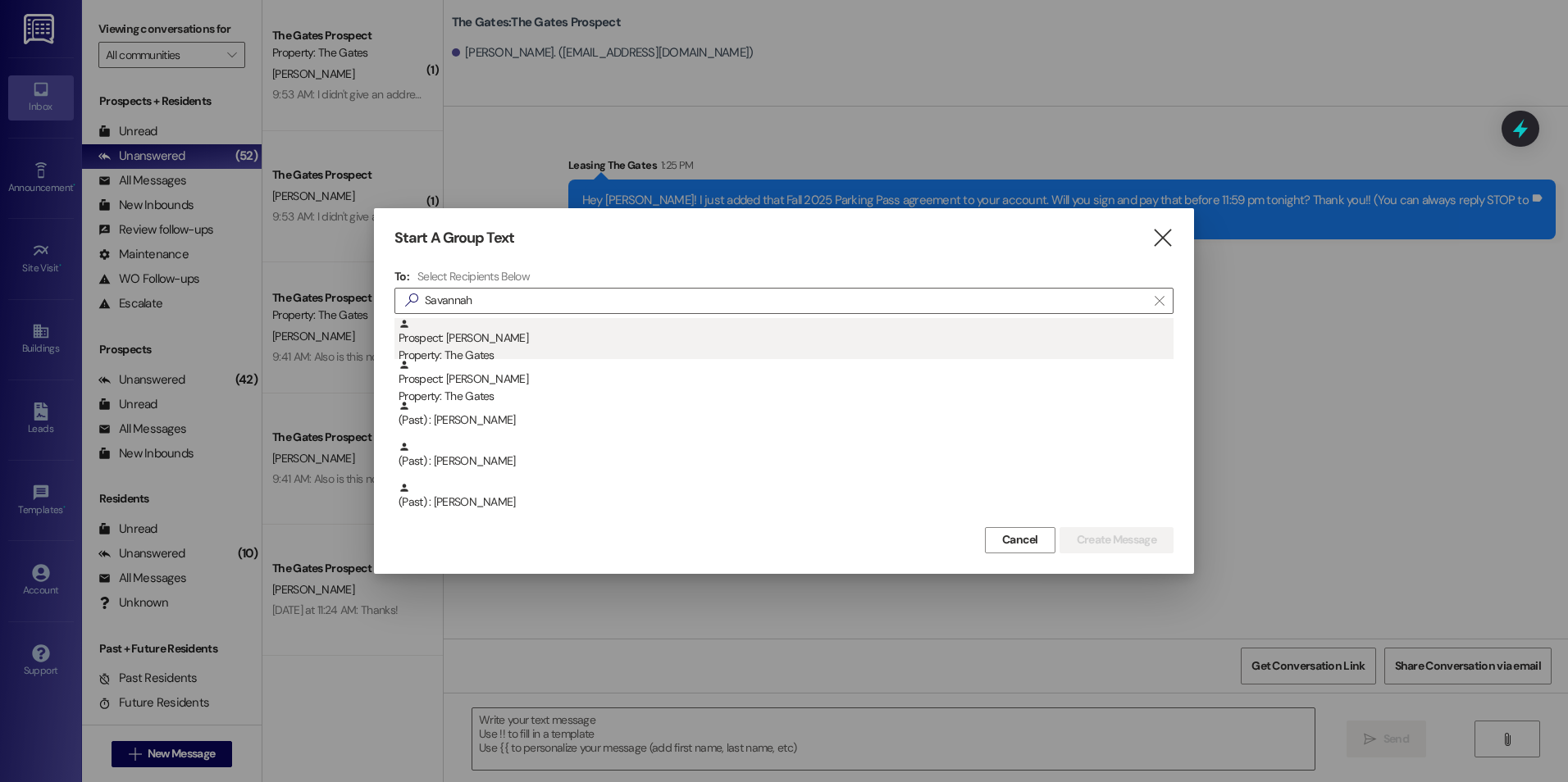
click at [508, 336] on div "Prospect: [PERSON_NAME] Property: The Gates" at bounding box center [785, 341] width 774 height 46
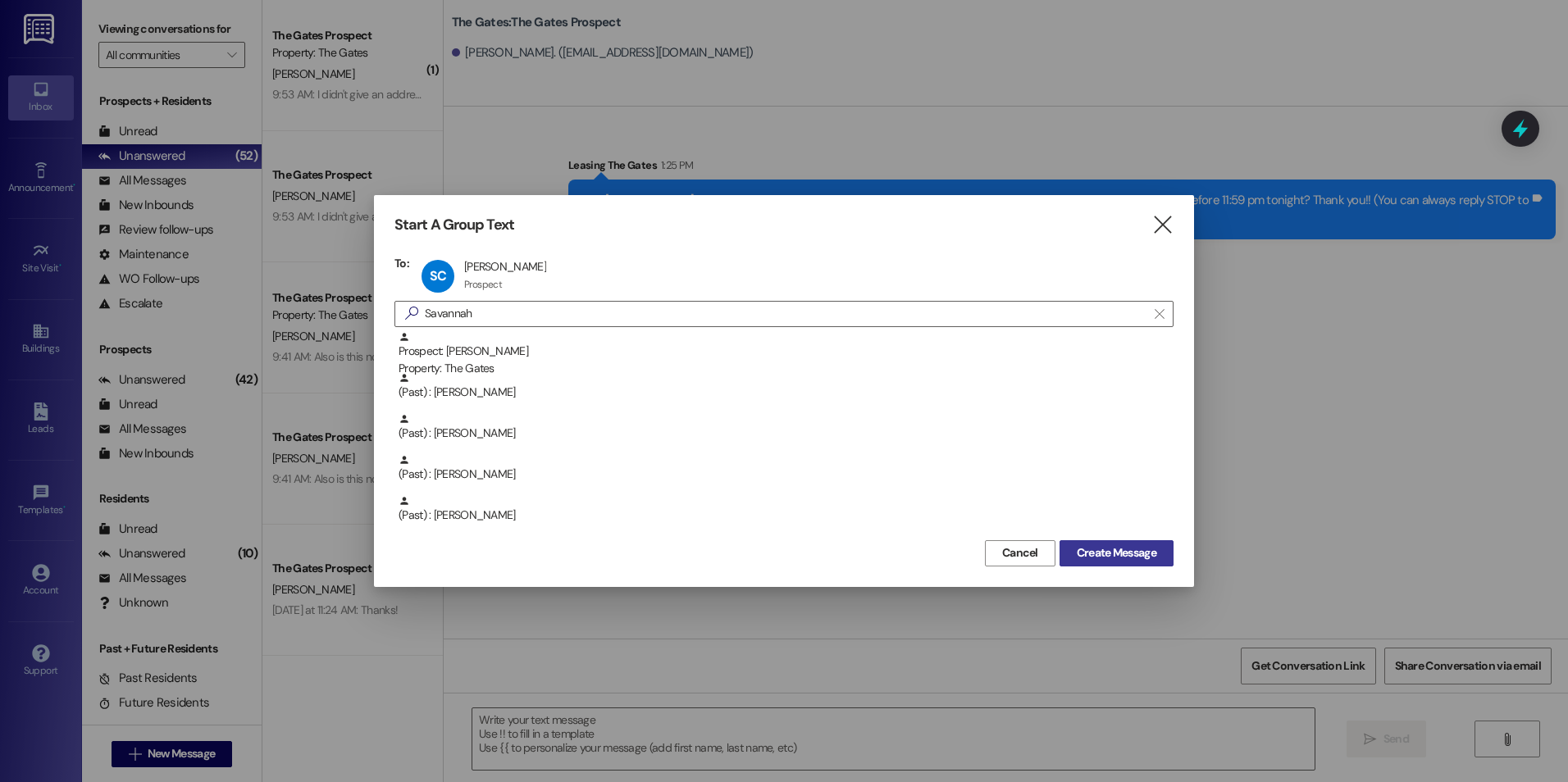
click at [1116, 555] on span "Create Message" at bounding box center [1117, 553] width 80 height 17
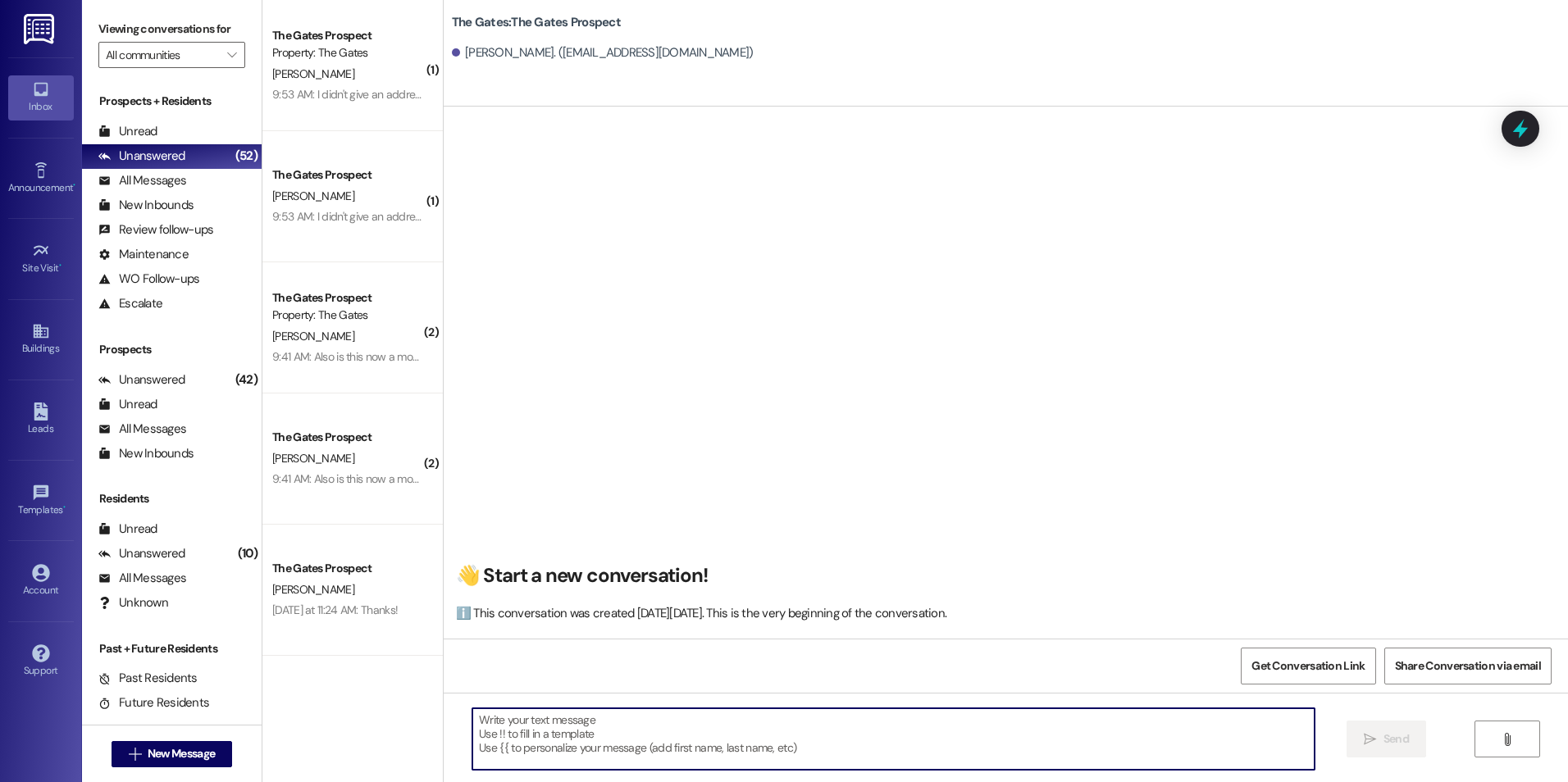
paste textarea "Hey [PERSON_NAME]! I just added that Fall 2025 Parking Pass agreement to your a…"
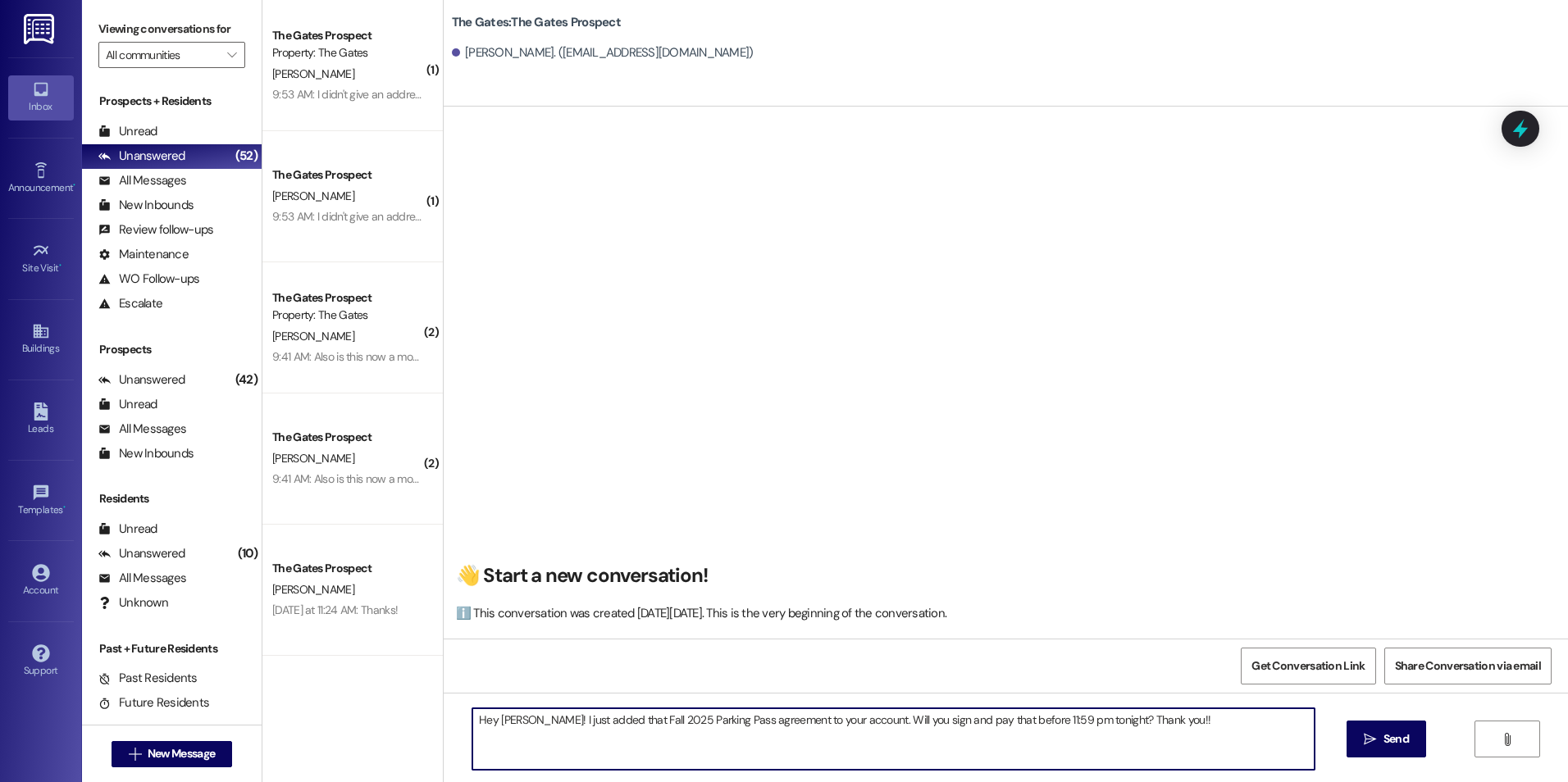
drag, startPoint x: 511, startPoint y: 720, endPoint x: 497, endPoint y: 720, distance: 14.0
click at [488, 722] on textarea "Hey [PERSON_NAME]! I just added that Fall 2025 Parking Pass agreement to your a…" at bounding box center [892, 739] width 842 height 62
type textarea "Hey [PERSON_NAME]! I just added that Fall 2025 Parking Pass agreement to your a…"
click at [1352, 735] on button " Send" at bounding box center [1386, 739] width 80 height 37
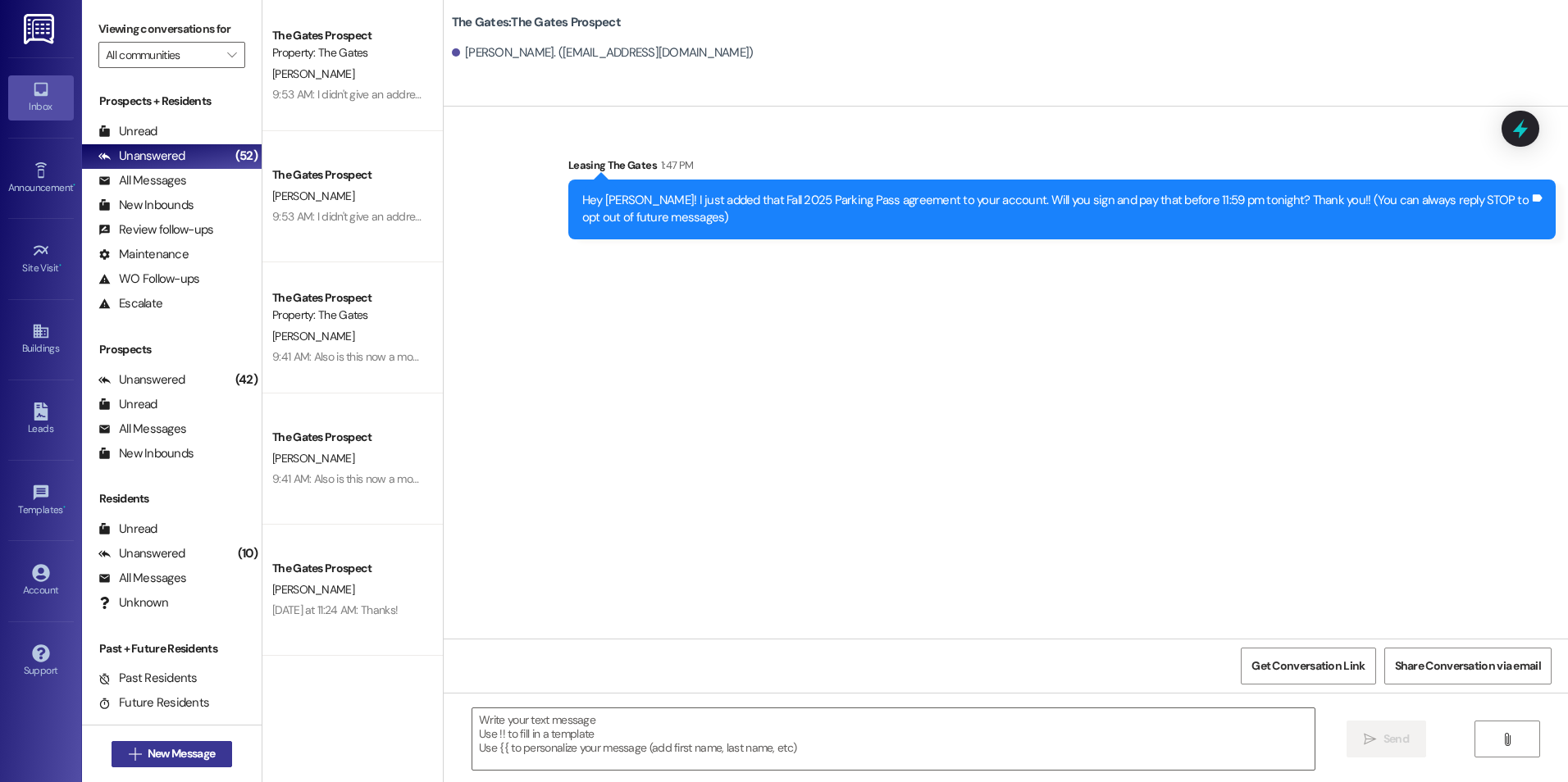
click at [112, 749] on button " New Message" at bounding box center [173, 754] width 122 height 26
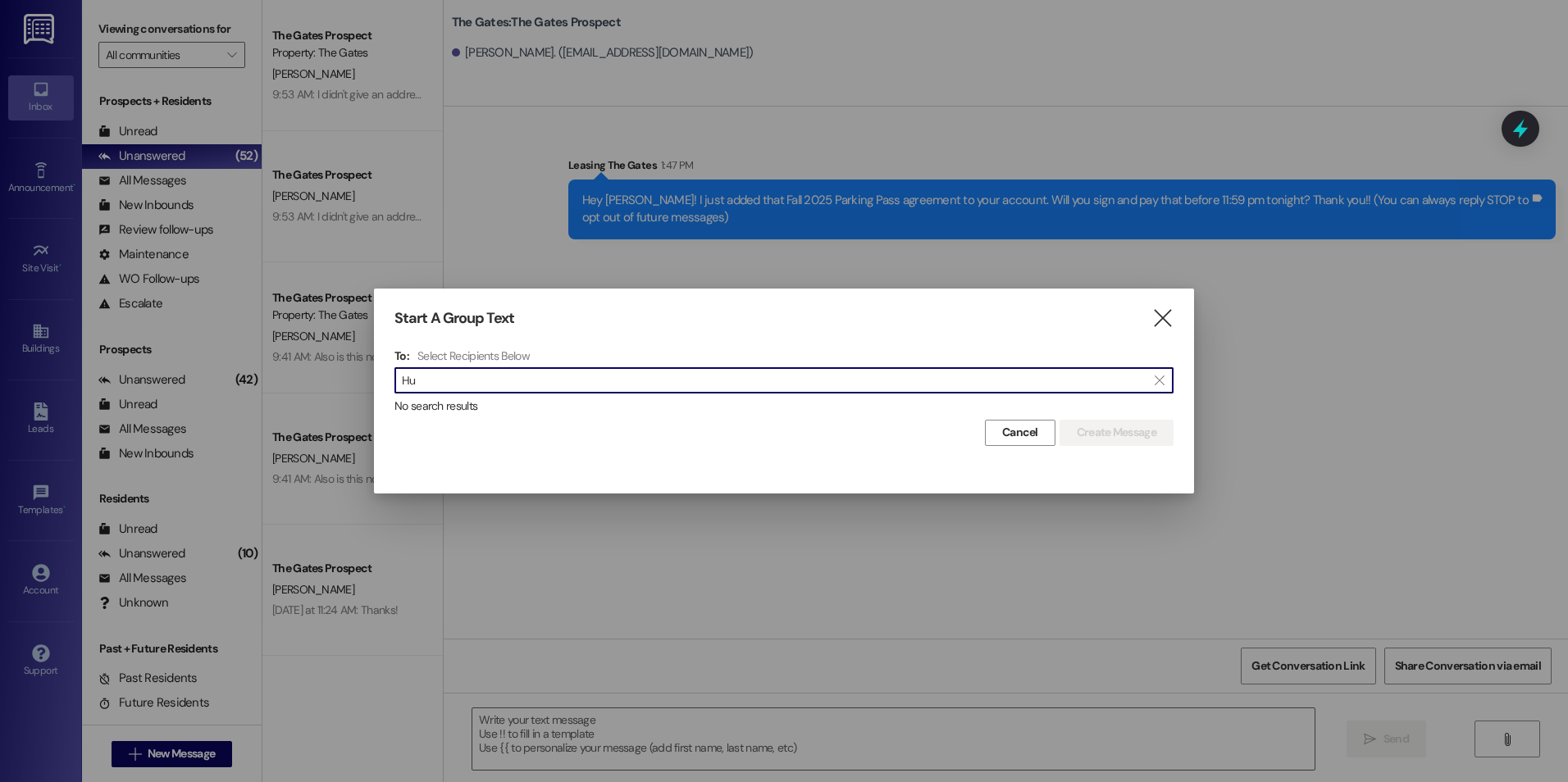
type input "H"
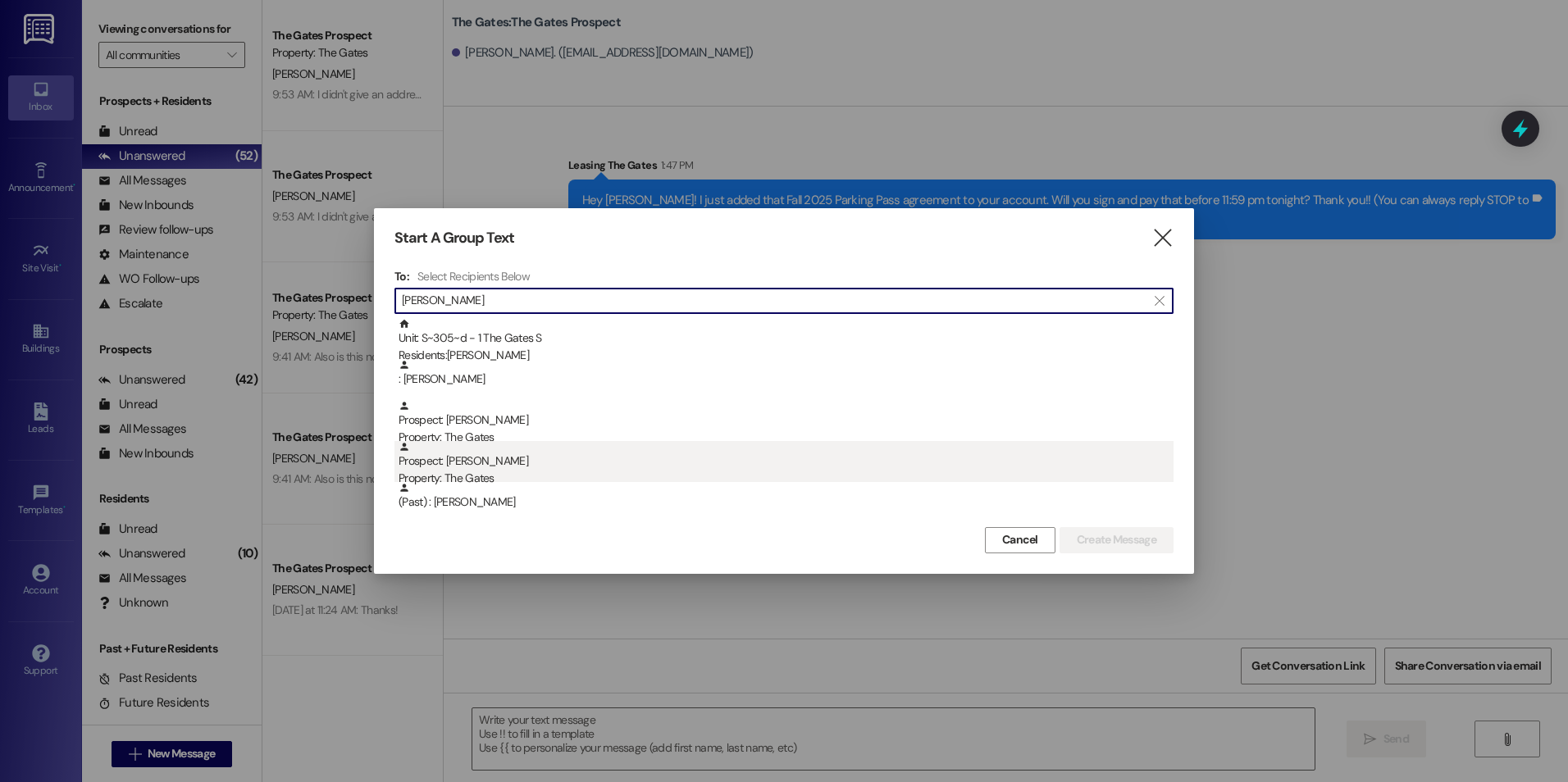
type input "[PERSON_NAME]"
click at [541, 464] on div "Prospect: [PERSON_NAME] Property: The Gates" at bounding box center [785, 464] width 774 height 46
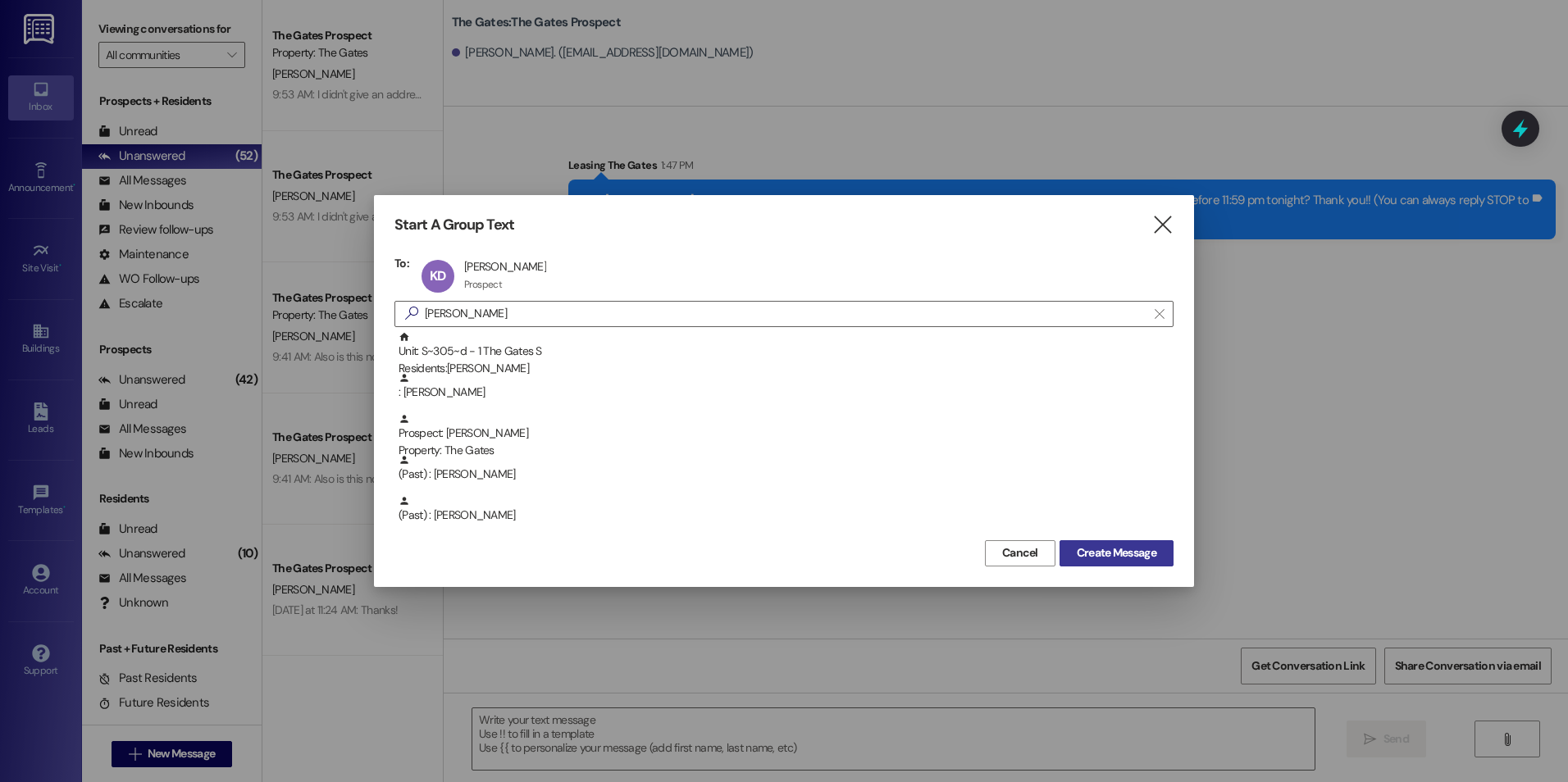
click at [1155, 564] on button "Create Message" at bounding box center [1117, 553] width 114 height 26
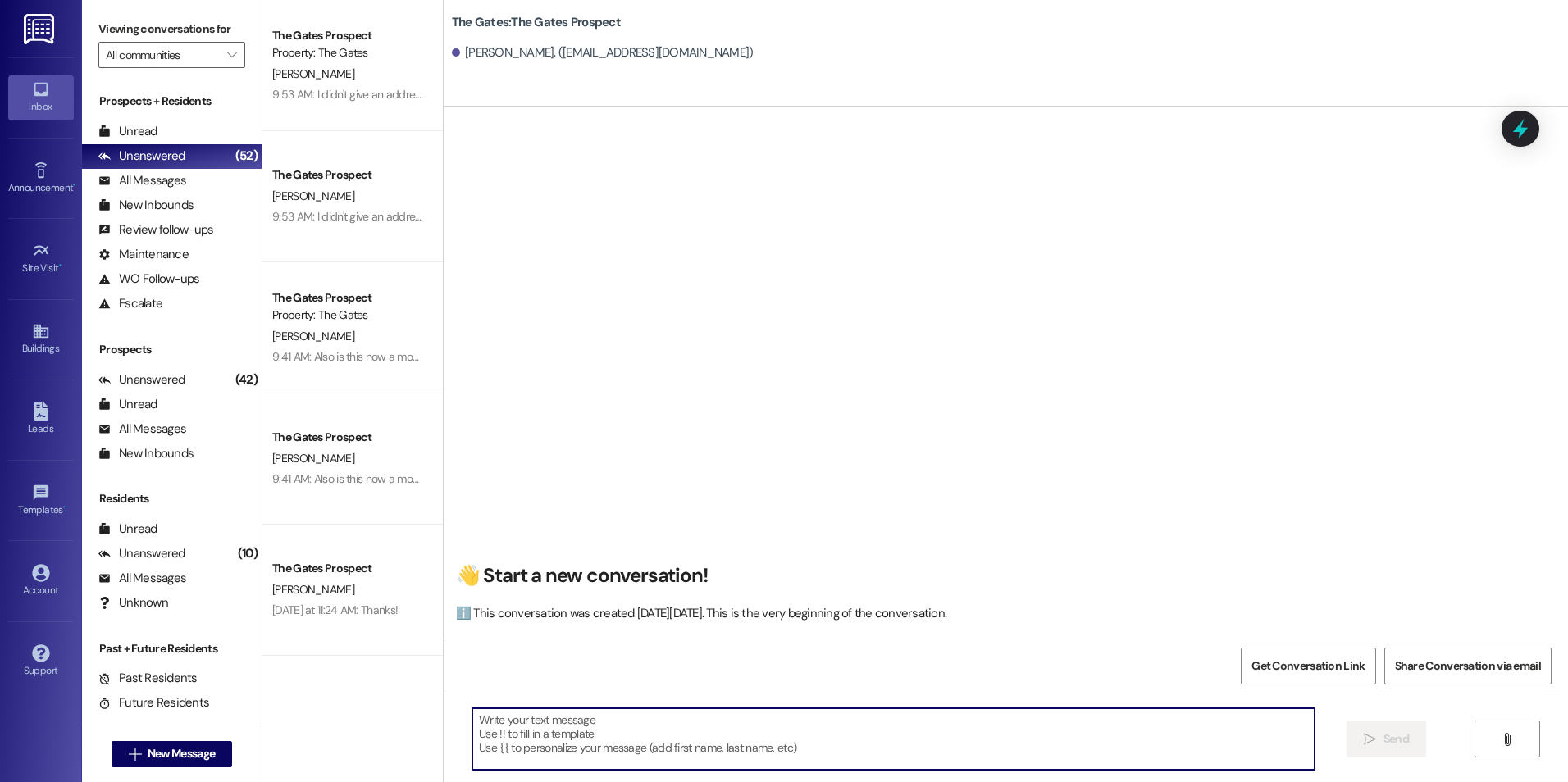
paste textarea "Hey [PERSON_NAME]! This is [PERSON_NAME] with The Gates! I just added that Fall…"
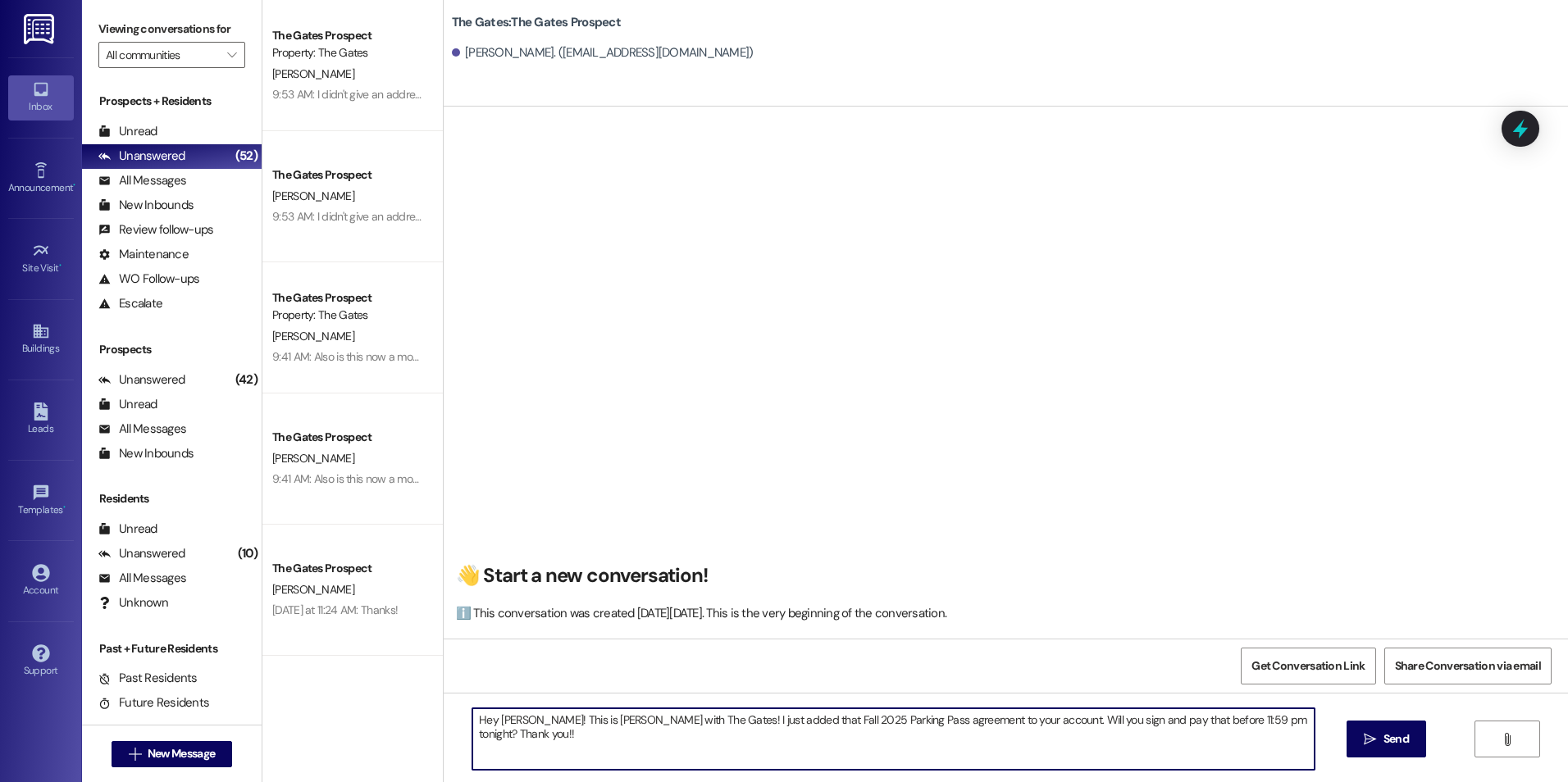
drag, startPoint x: 511, startPoint y: 722, endPoint x: 488, endPoint y: 723, distance: 23.0
click at [488, 723] on textarea "Hey [PERSON_NAME]! This is [PERSON_NAME] with The Gates! I just added that Fall…" at bounding box center [892, 739] width 842 height 62
click at [1230, 735] on textarea "Hey [PERSON_NAME]! This is [PERSON_NAME] with The Gates! I just added that Fall…" at bounding box center [892, 739] width 842 height 62
click at [1272, 750] on textarea "Hey [PERSON_NAME]! This is [PERSON_NAME] with The Gates! I just added that Fall…" at bounding box center [892, 739] width 842 height 62
type textarea "Hey [PERSON_NAME]! This is [PERSON_NAME] with The Gates! I just added that Fall…"
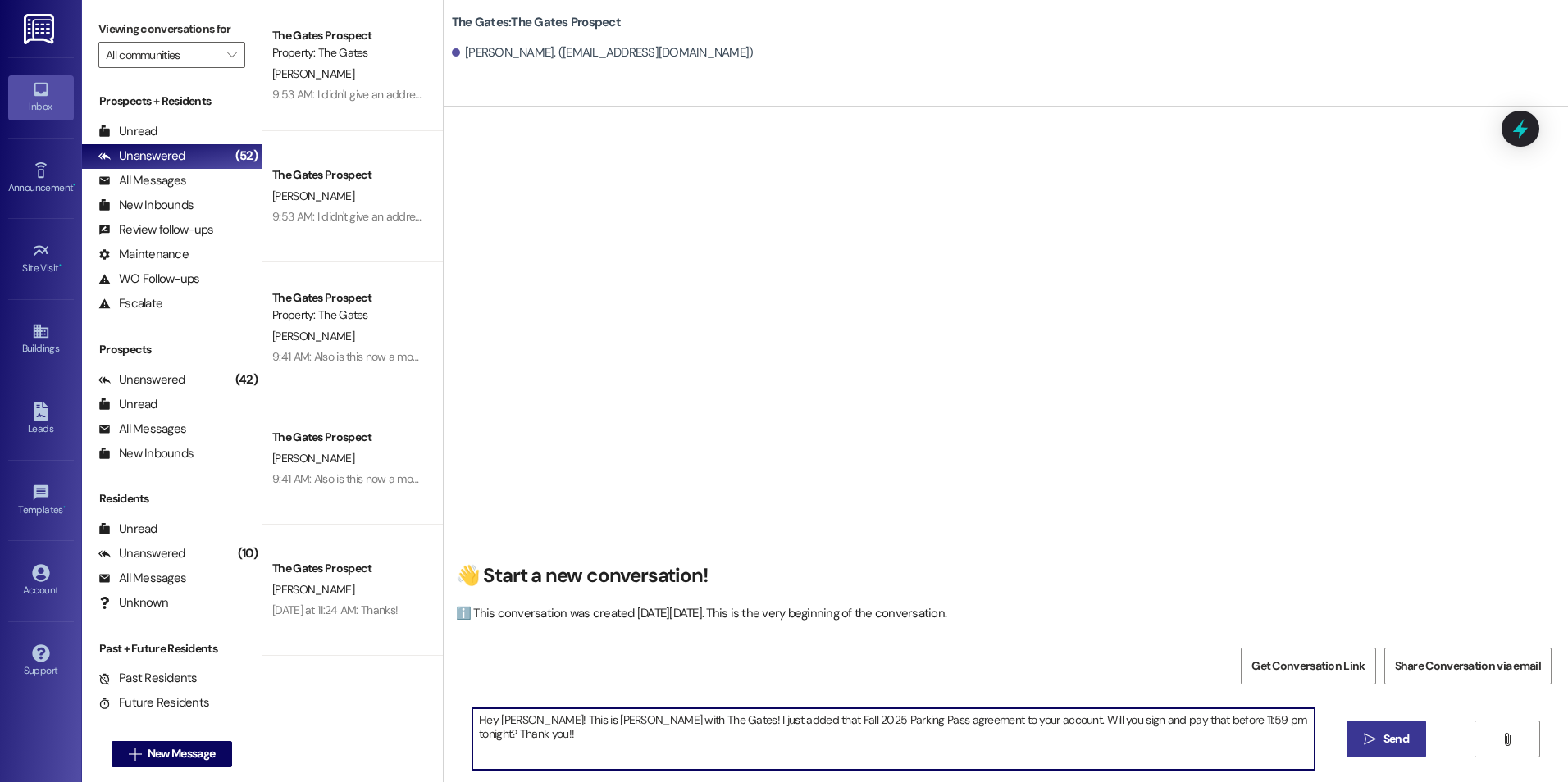
click at [1396, 736] on span "Send" at bounding box center [1395, 739] width 25 height 17
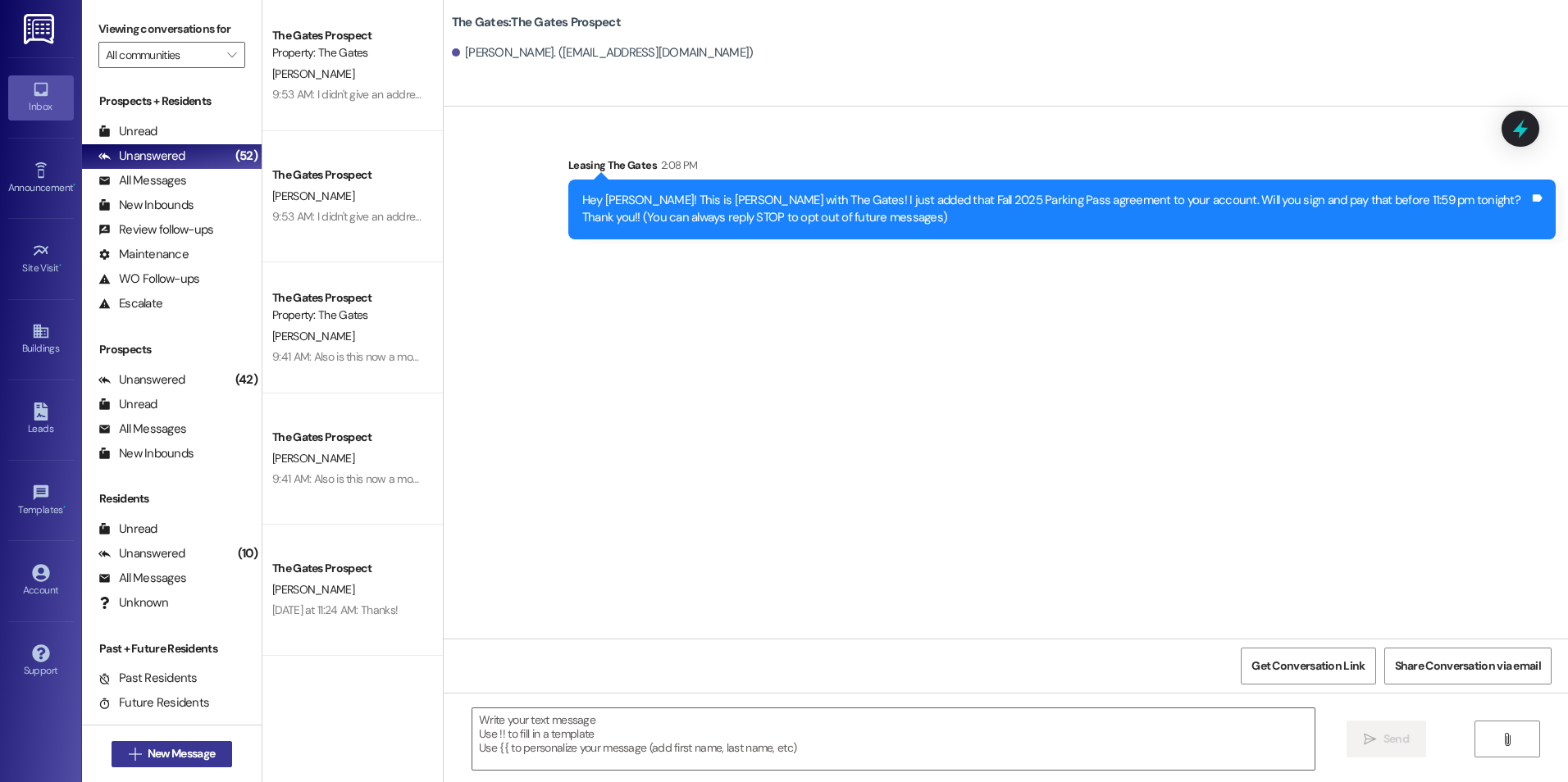
click at [199, 744] on button " New Message" at bounding box center [173, 754] width 122 height 26
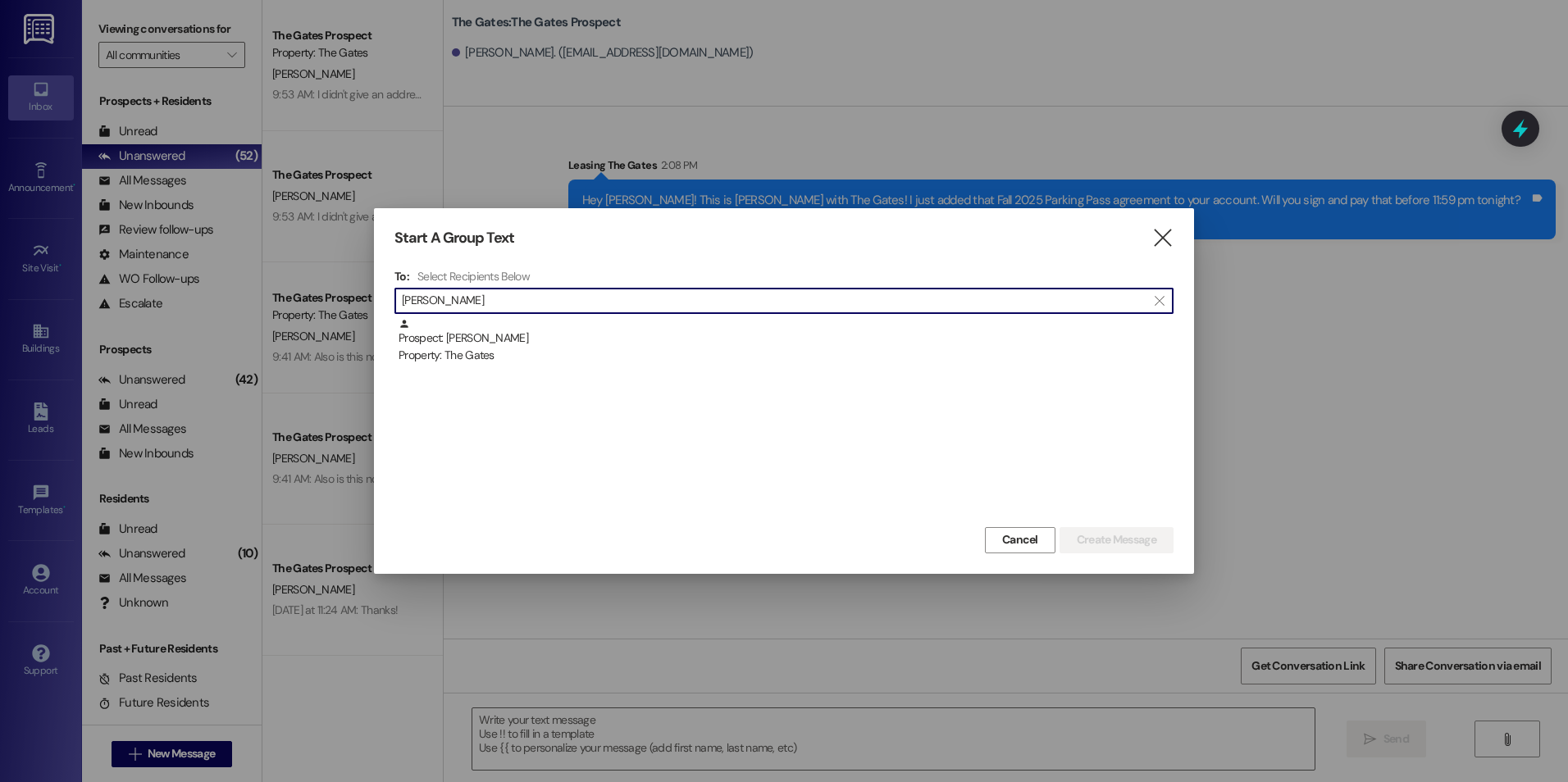
type input "[PERSON_NAME]"
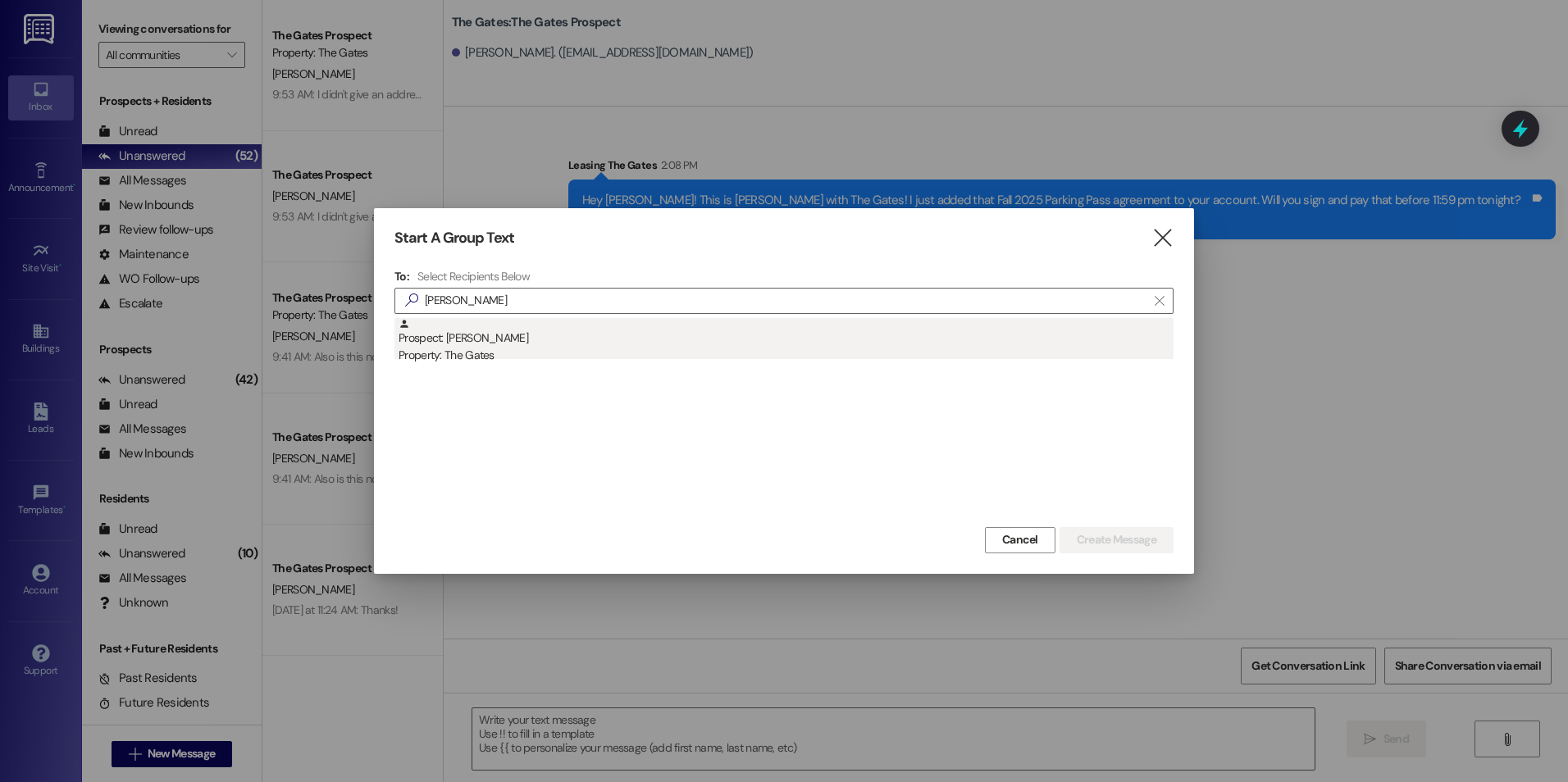
drag, startPoint x: 598, startPoint y: 224, endPoint x: 481, endPoint y: 341, distance: 165.5
click at [481, 341] on div "Prospect: [PERSON_NAME] Property: The Gates" at bounding box center [785, 341] width 774 height 46
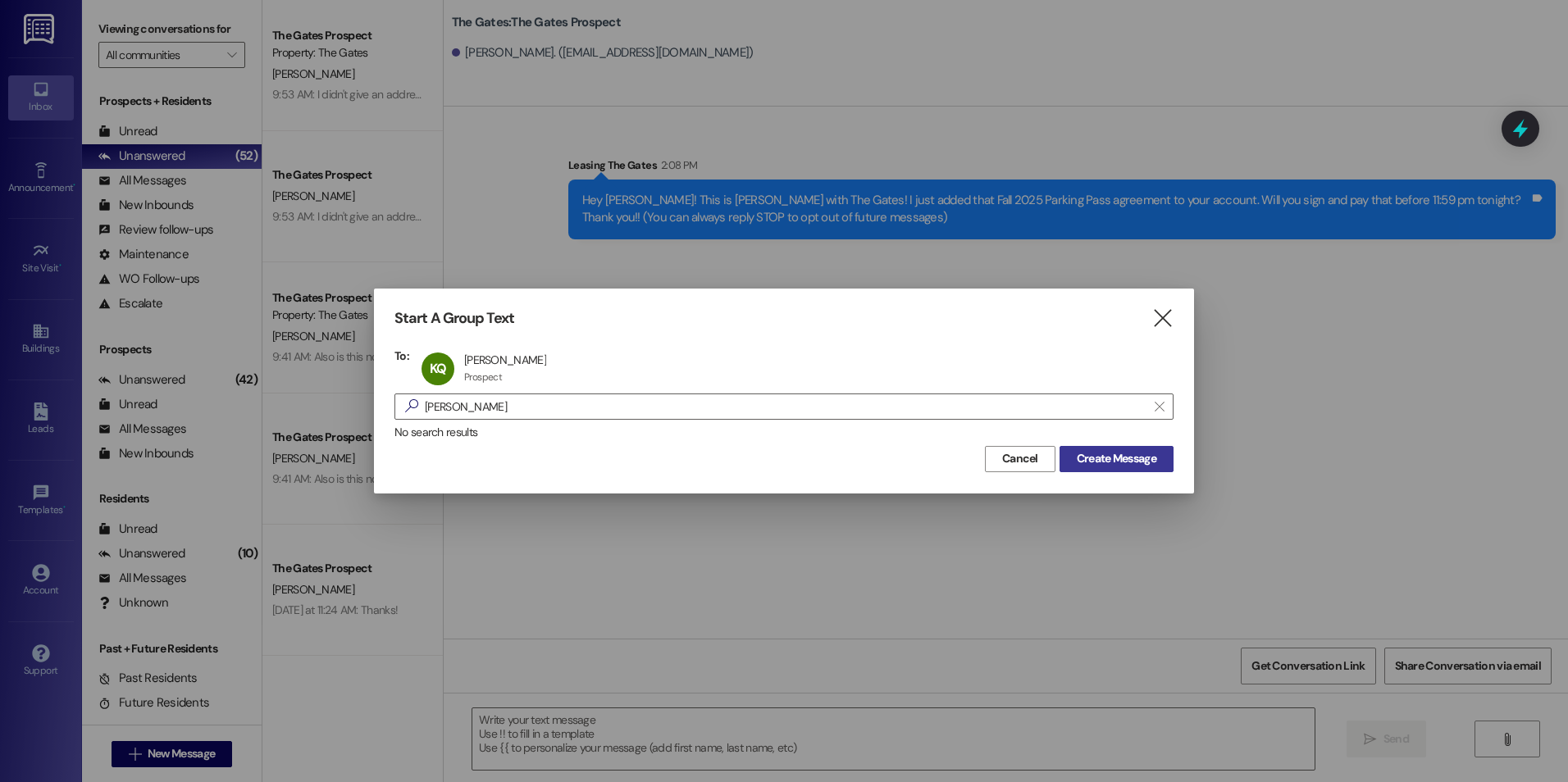
click at [1145, 455] on span "Create Message" at bounding box center [1117, 459] width 80 height 17
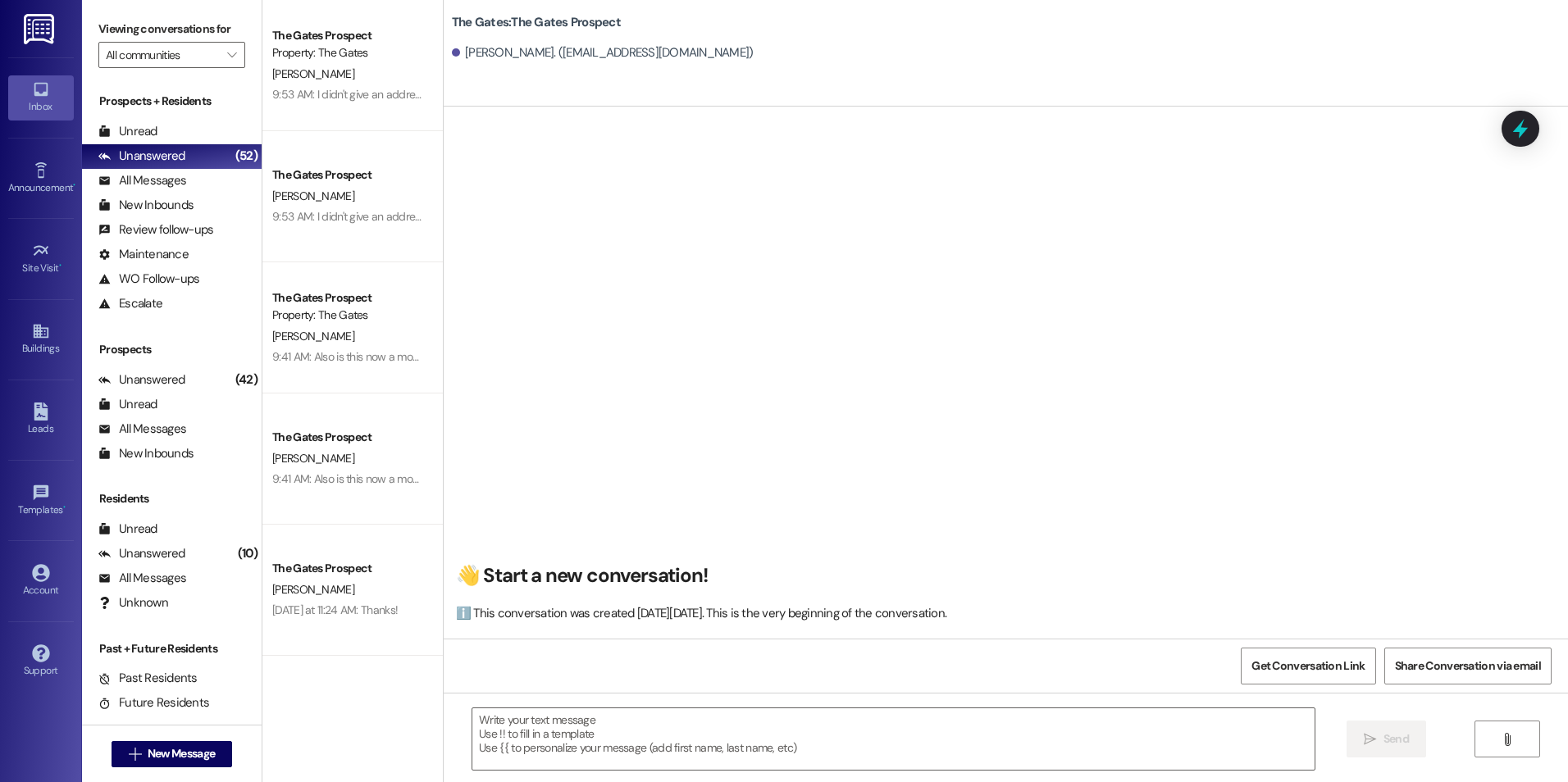
scroll to position [1, 0]
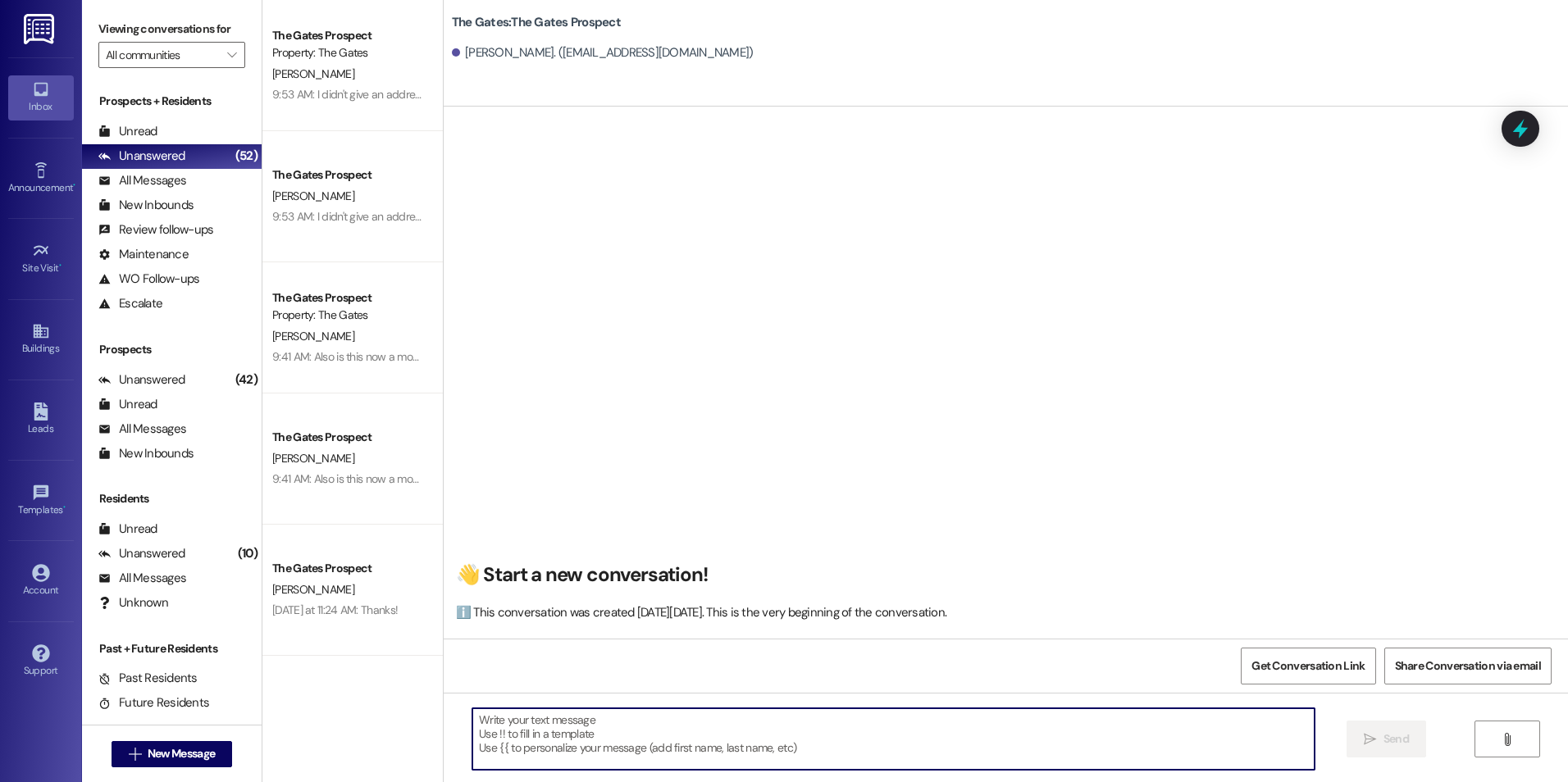
paste textarea "Hey [PERSON_NAME]! This is [PERSON_NAME] with The Gates! I just added that Fall…"
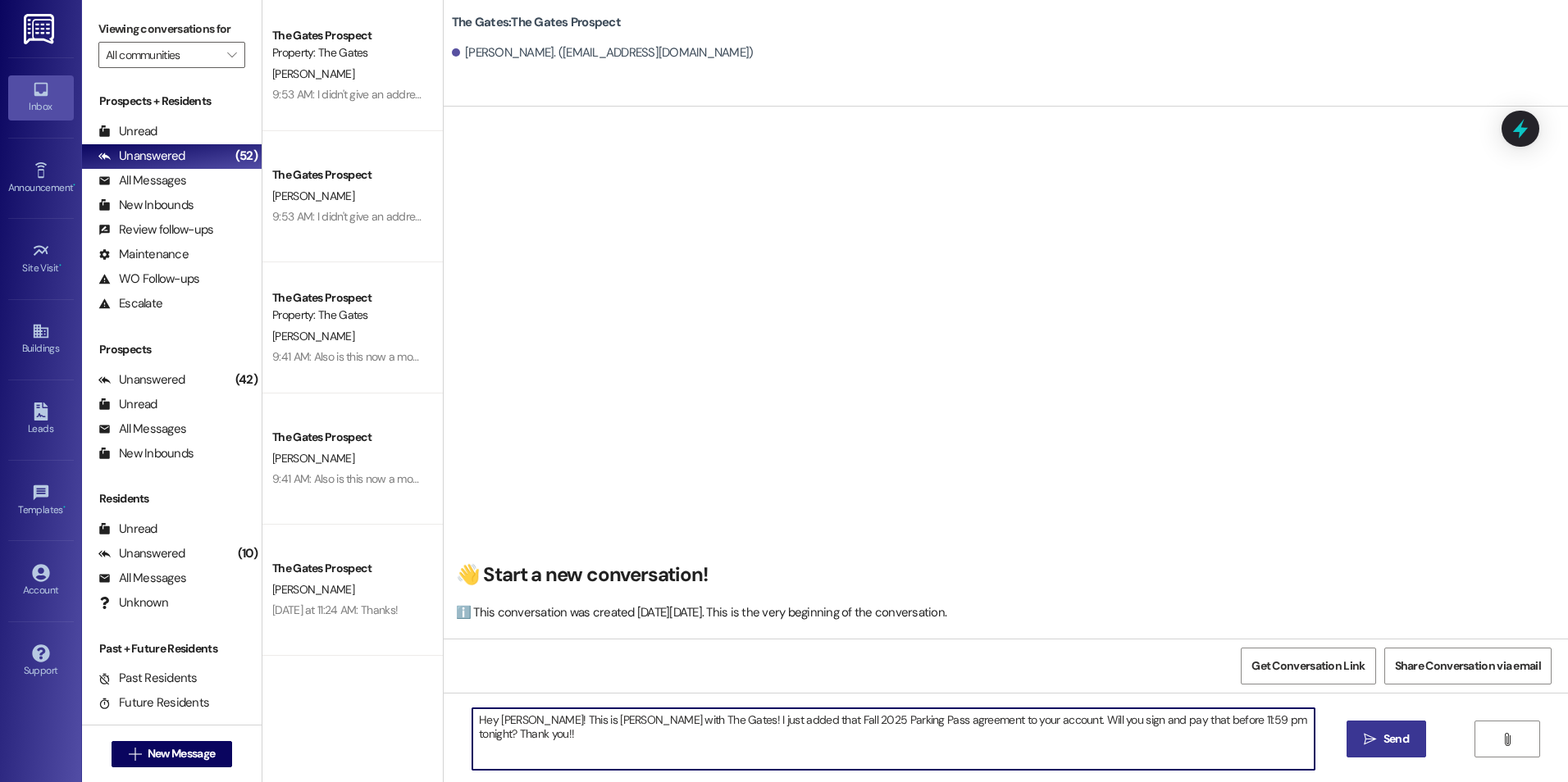
click at [511, 723] on textarea "Hey [PERSON_NAME]! This is [PERSON_NAME] with The Gates! I just added that Fall…" at bounding box center [892, 739] width 842 height 62
click at [1228, 743] on textarea "Hey [PERSON_NAME]! This is [PERSON_NAME] with The Gates! I just added that Fall…" at bounding box center [892, 739] width 842 height 62
type textarea "Hey [PERSON_NAME]! This is [PERSON_NAME] with The Gates! I just added that Fall…"
click at [1354, 732] on button " Send" at bounding box center [1386, 739] width 80 height 37
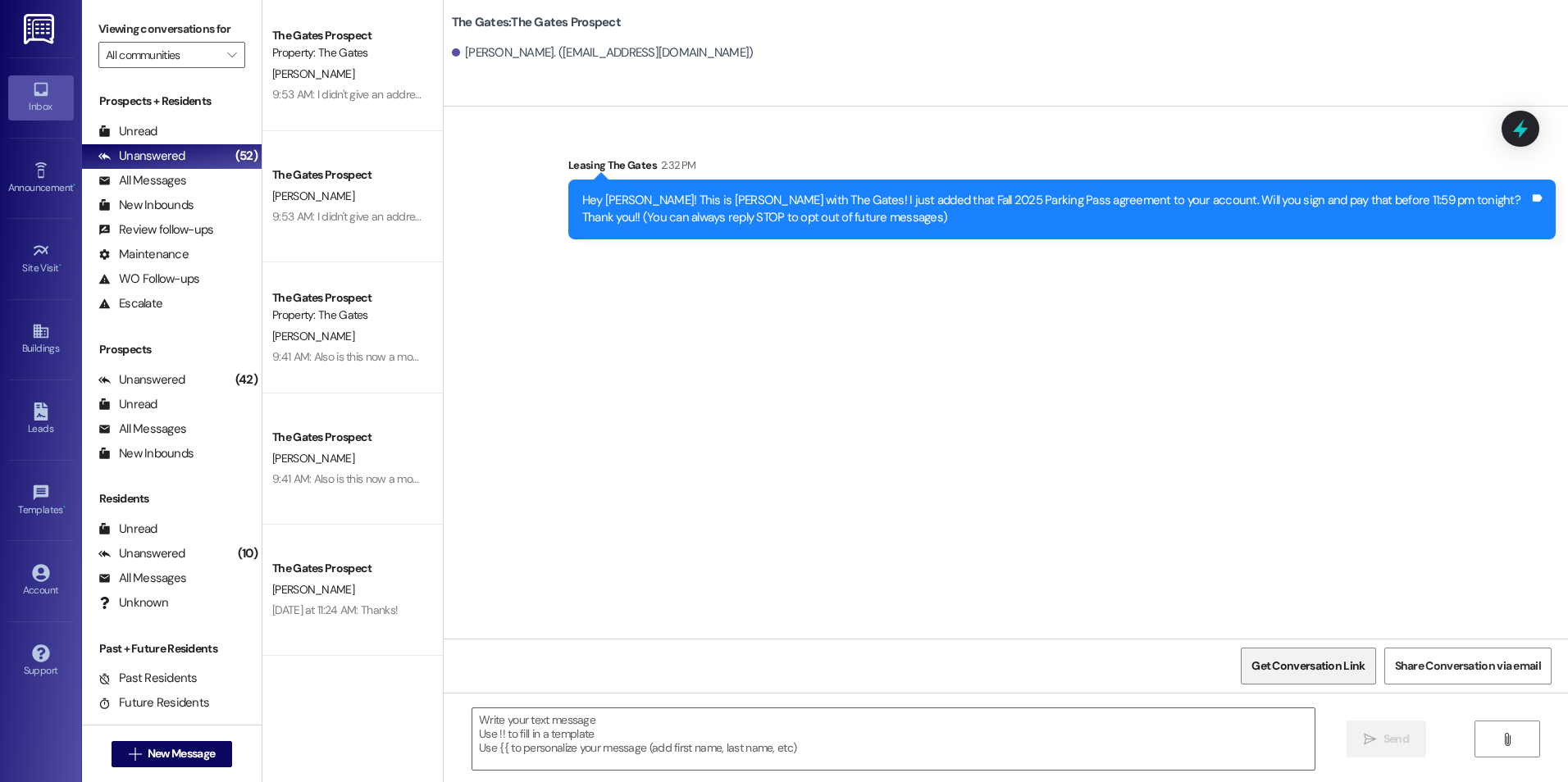
scroll to position [0, 0]
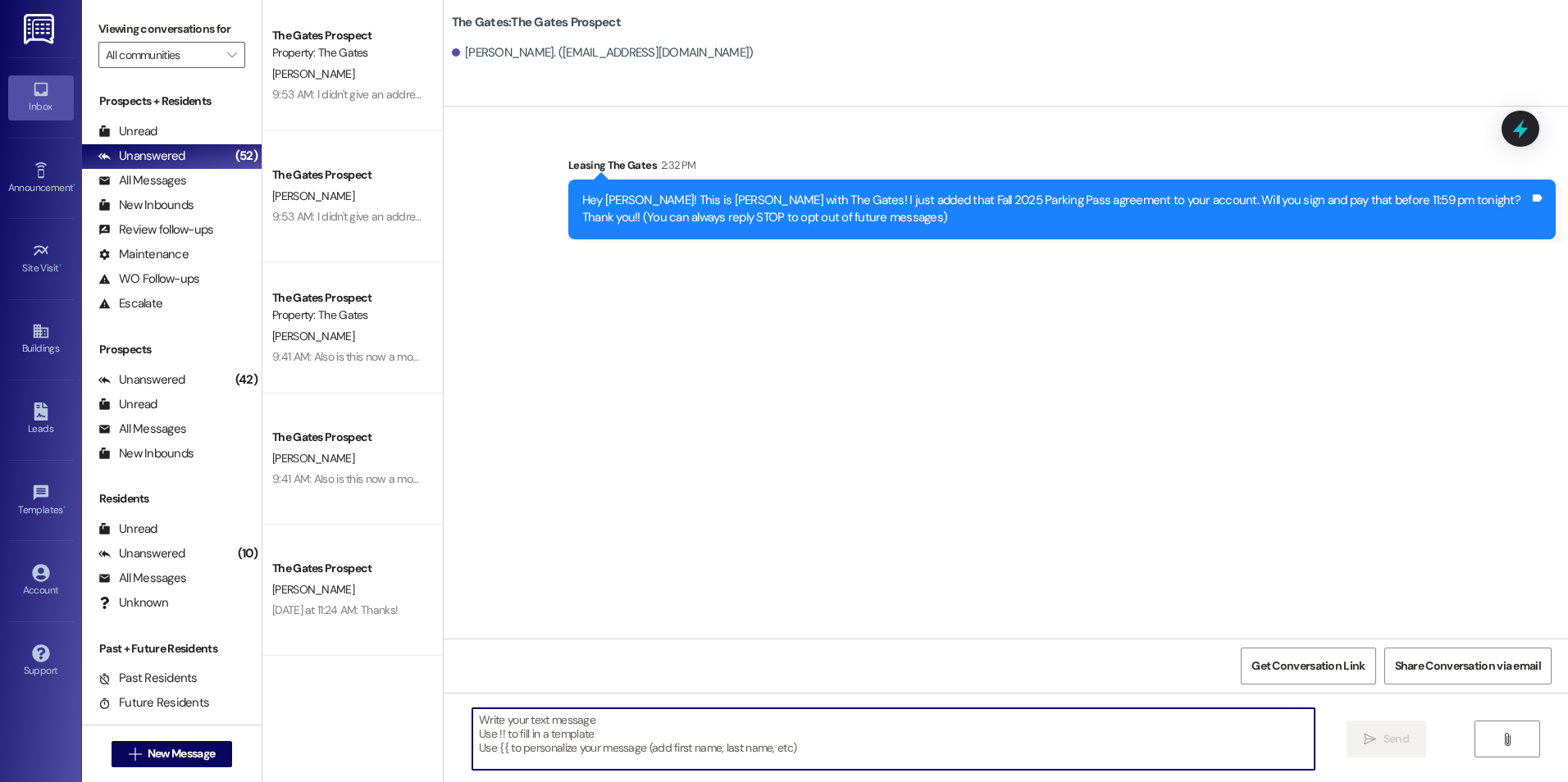
click at [664, 732] on textarea at bounding box center [892, 739] width 842 height 62
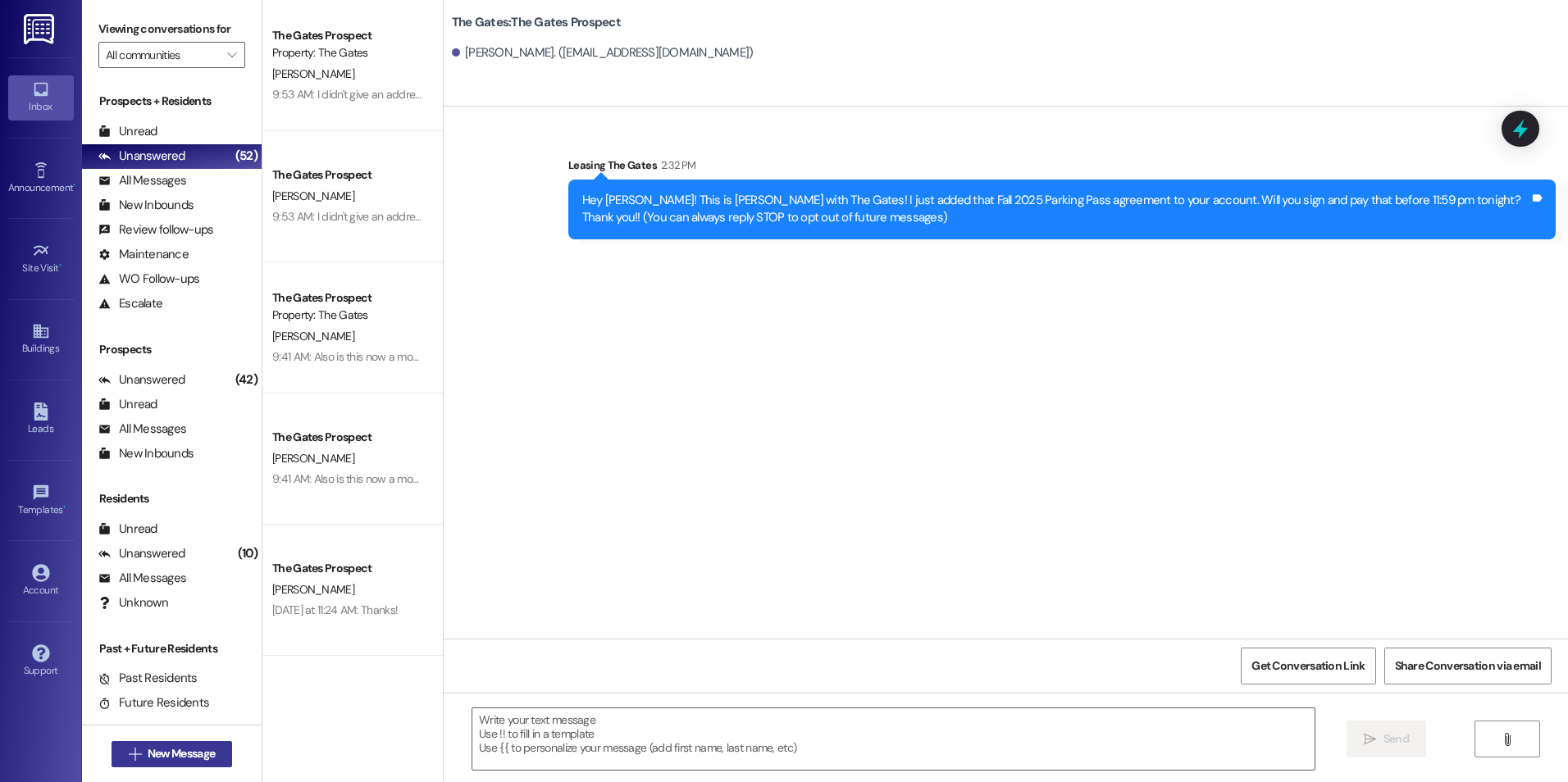
click at [155, 757] on span "New Message" at bounding box center [182, 754] width 67 height 17
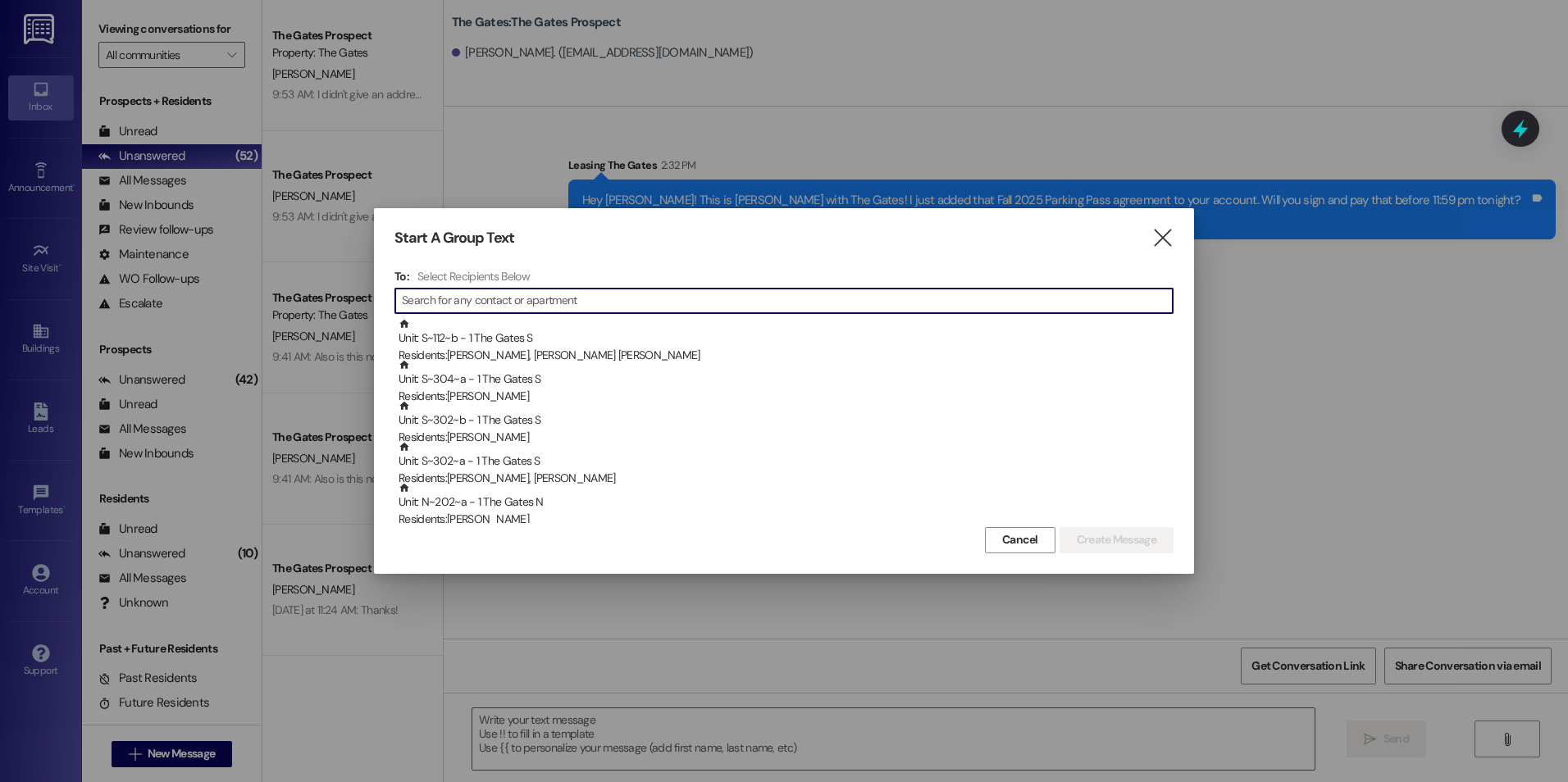
click at [572, 290] on input at bounding box center [786, 301] width 771 height 23
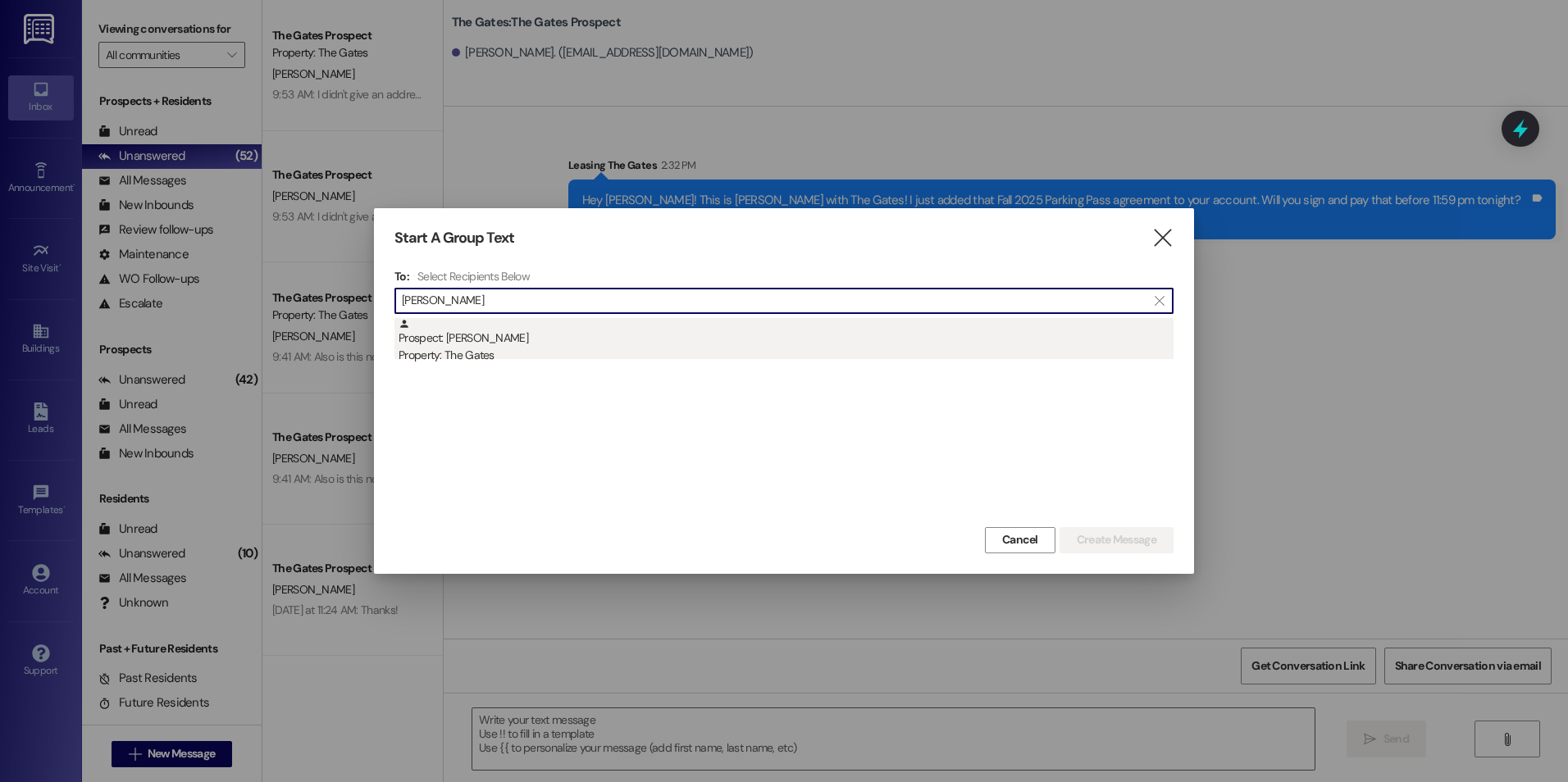
type input "[PERSON_NAME]"
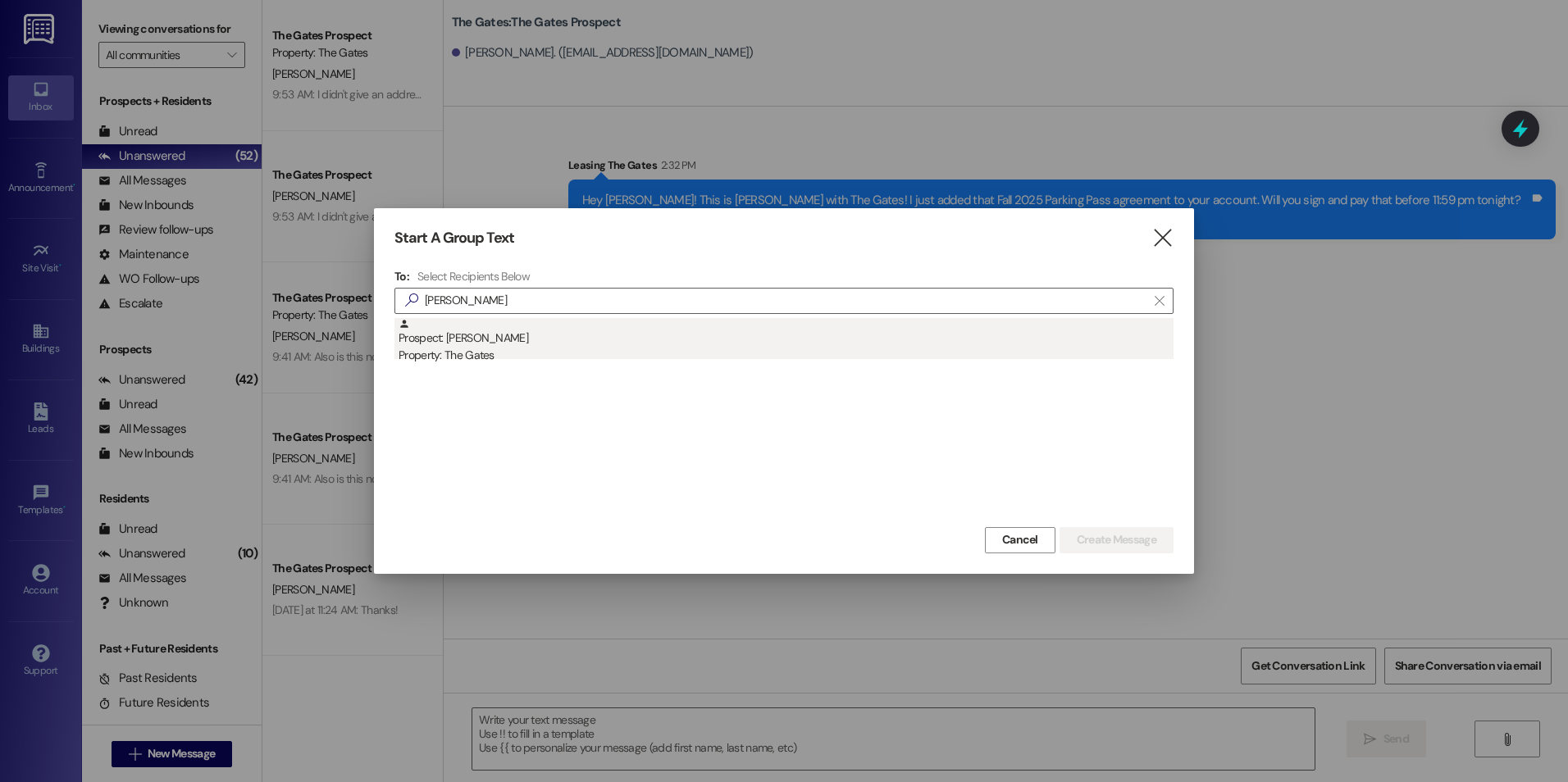
click at [547, 350] on div "Property: The Gates" at bounding box center [785, 355] width 774 height 17
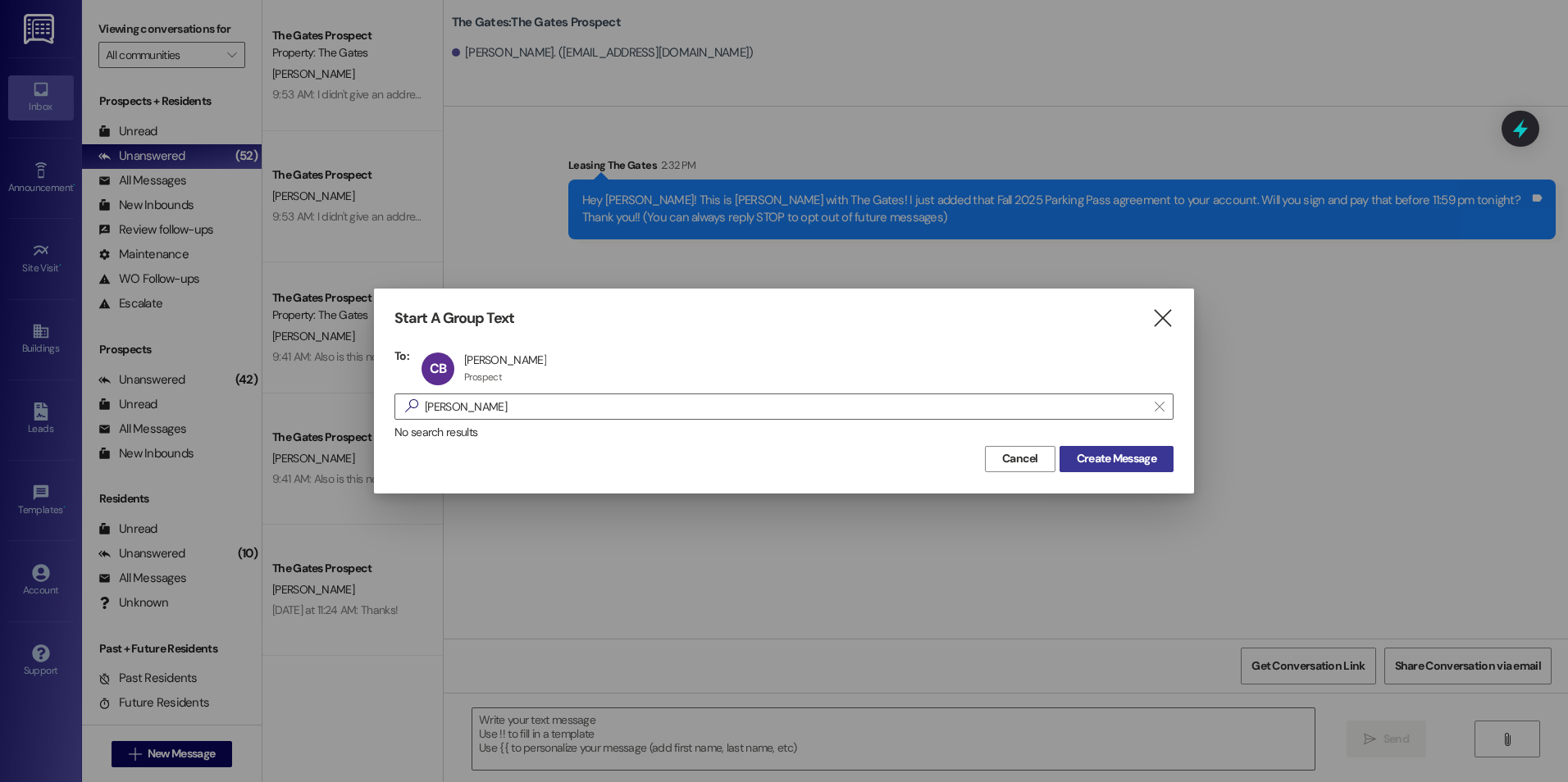
click at [1127, 452] on span "Create Message" at bounding box center [1117, 459] width 80 height 17
